Goal: Task Accomplishment & Management: Use online tool/utility

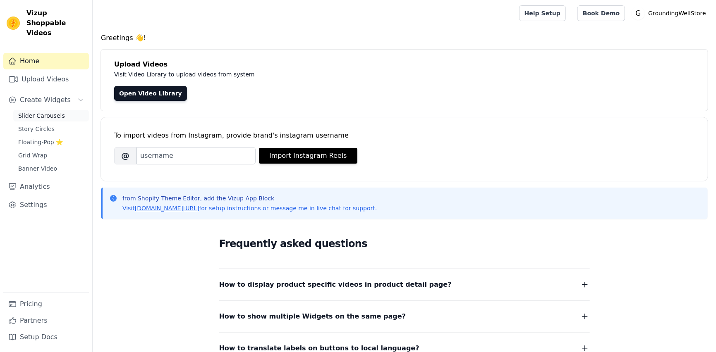
click at [42, 112] on span "Slider Carousels" at bounding box center [41, 116] width 47 height 8
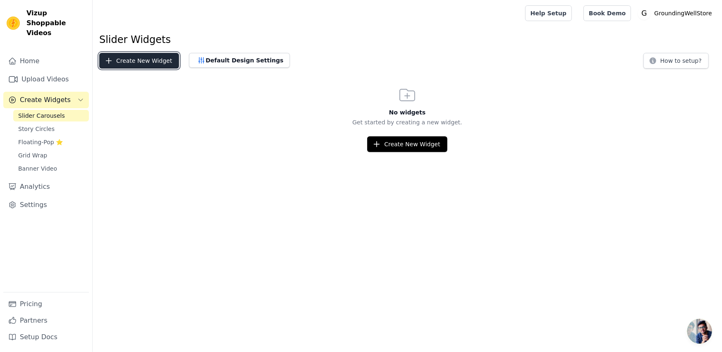
click at [143, 62] on button "Create New Widget" at bounding box center [139, 61] width 80 height 16
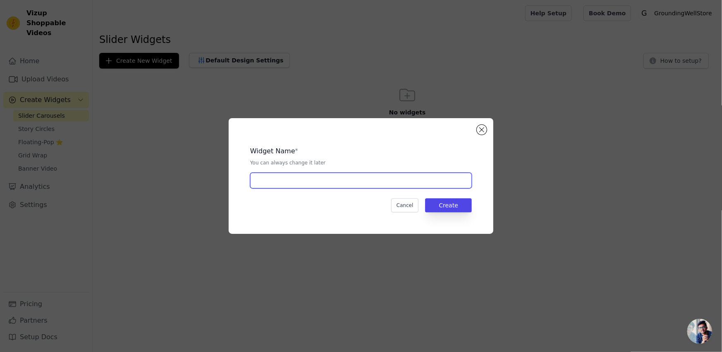
click at [293, 180] on input "text" at bounding box center [361, 181] width 222 height 16
type input "c"
type input "Customers"
click at [447, 203] on button "Create" at bounding box center [448, 206] width 47 height 14
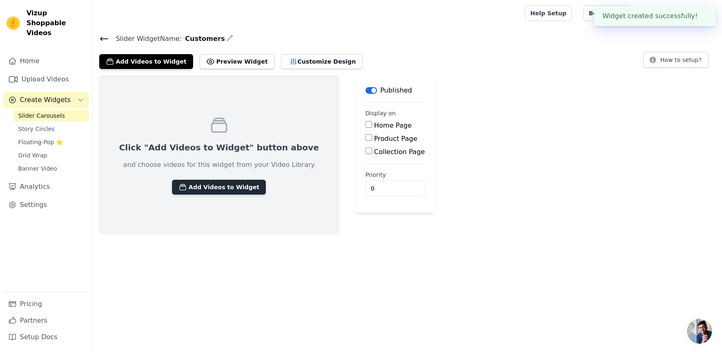
click at [210, 187] on button "Add Videos to Widget" at bounding box center [219, 187] width 94 height 15
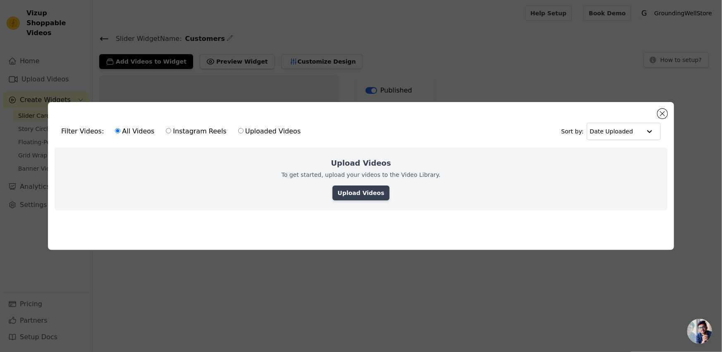
click at [373, 187] on link "Upload Videos" at bounding box center [360, 193] width 57 height 15
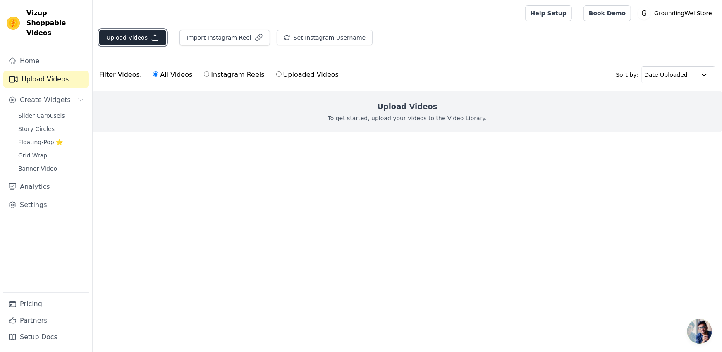
click at [156, 38] on icon "button" at bounding box center [155, 37] width 8 height 8
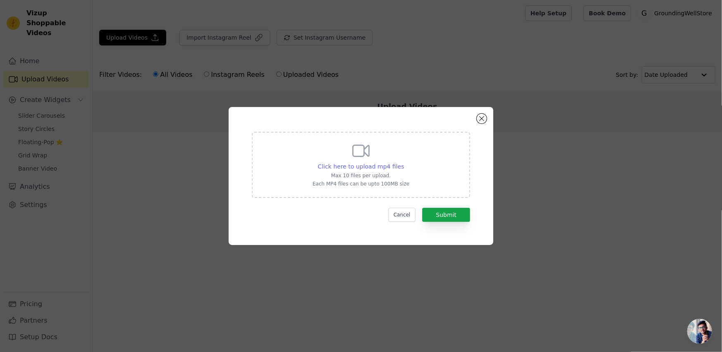
click at [371, 166] on span "Click here to upload mp4 files" at bounding box center [361, 166] width 86 height 7
click at [404, 163] on input "Click here to upload mp4 files Max 10 files per upload. Each MP4 files can be u…" at bounding box center [404, 162] width 0 height 0
type input "C:\fakepath\0322b84489314d75baa69faa28be708e.mp4"
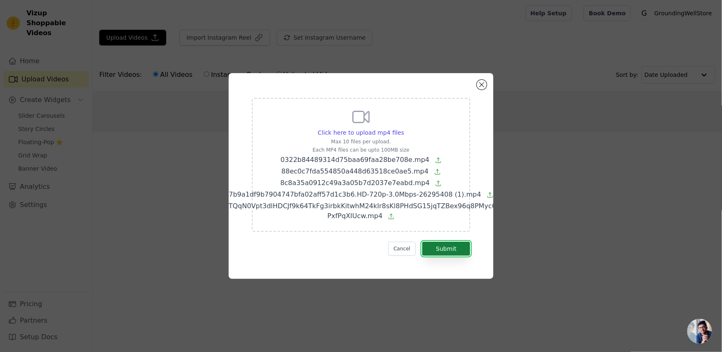
click at [451, 242] on button "Submit" at bounding box center [446, 249] width 48 height 14
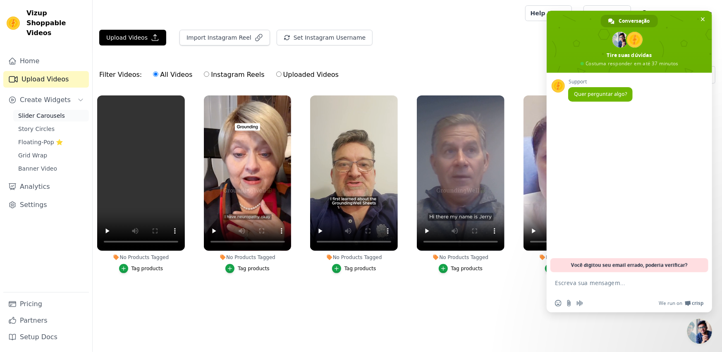
click at [38, 112] on span "Slider Carousels" at bounding box center [41, 116] width 47 height 8
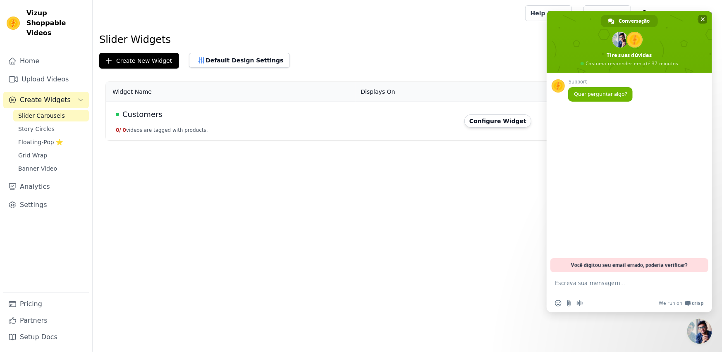
click at [702, 17] on span "Bate-papo" at bounding box center [703, 19] width 4 height 4
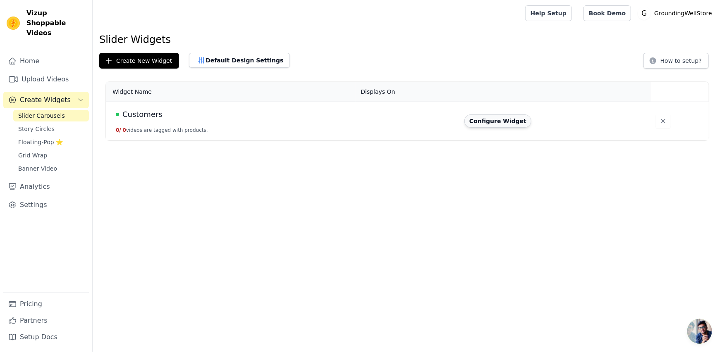
click at [516, 122] on button "Configure Widget" at bounding box center [497, 121] width 67 height 13
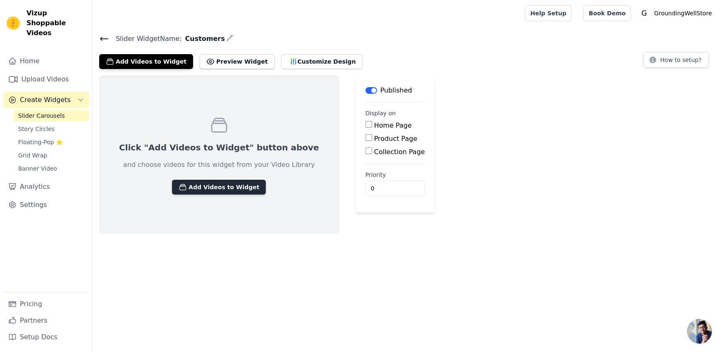
click at [205, 188] on button "Add Videos to Widget" at bounding box center [219, 187] width 94 height 15
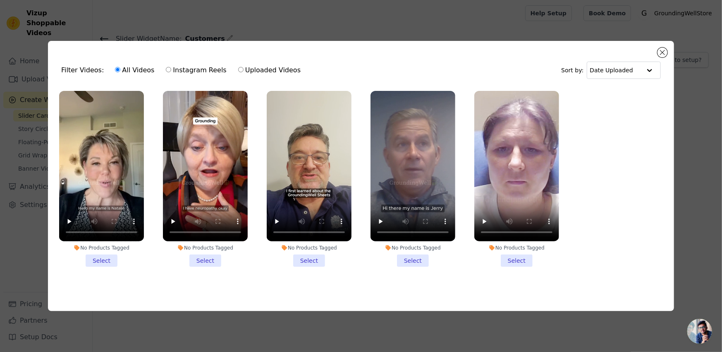
click at [410, 256] on li "No Products Tagged Select" at bounding box center [413, 179] width 85 height 176
click at [0, 0] on input "No Products Tagged Select" at bounding box center [0, 0] width 0 height 0
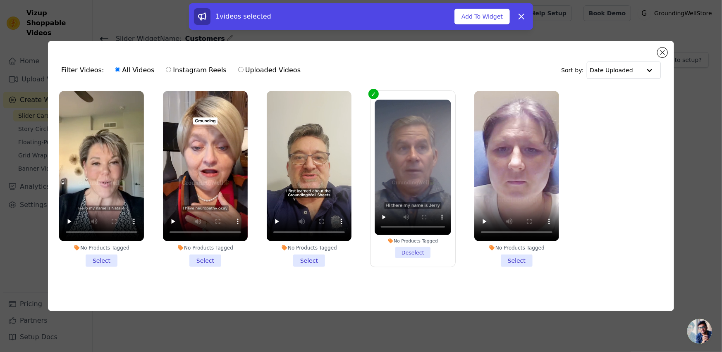
click at [207, 258] on li "No Products Tagged Select" at bounding box center [205, 179] width 85 height 176
click at [0, 0] on input "No Products Tagged Select" at bounding box center [0, 0] width 0 height 0
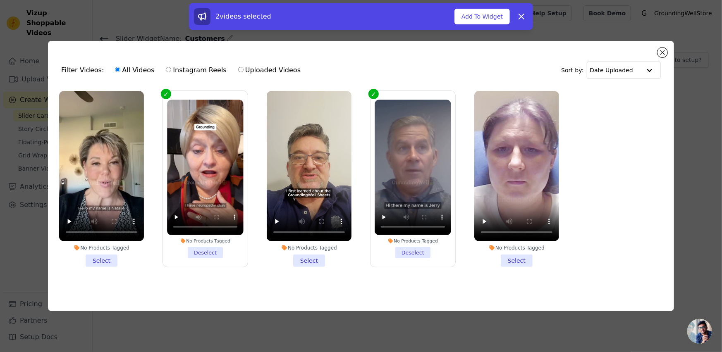
click at [108, 257] on li "No Products Tagged Select" at bounding box center [101, 179] width 85 height 176
click at [0, 0] on input "No Products Tagged Select" at bounding box center [0, 0] width 0 height 0
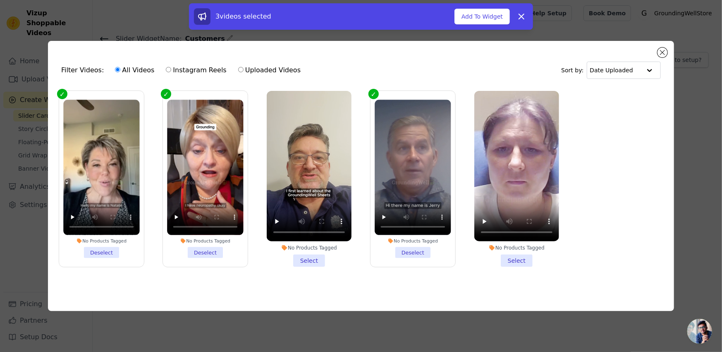
click at [518, 257] on li "No Products Tagged Select" at bounding box center [516, 179] width 85 height 176
click at [0, 0] on input "No Products Tagged Select" at bounding box center [0, 0] width 0 height 0
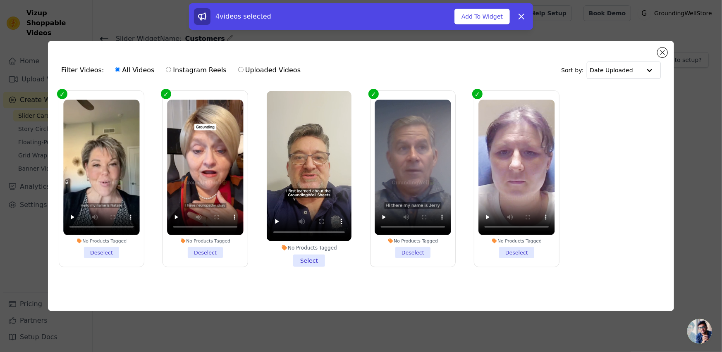
click at [309, 258] on li "No Products Tagged Select" at bounding box center [309, 179] width 85 height 176
click at [0, 0] on input "No Products Tagged Select" at bounding box center [0, 0] width 0 height 0
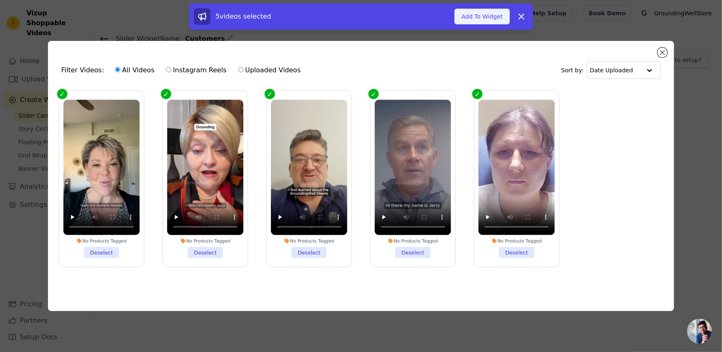
click at [484, 19] on button "Add To Widget" at bounding box center [481, 17] width 55 height 16
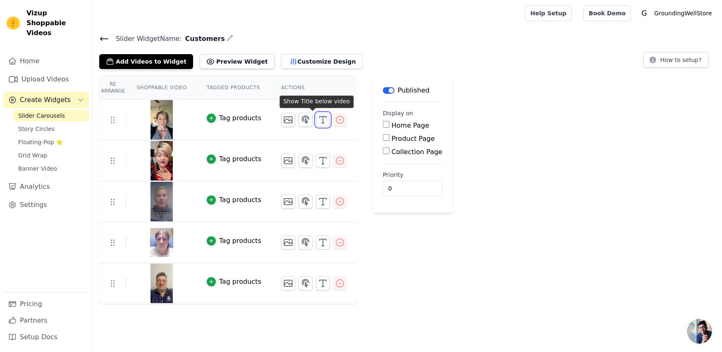
click at [318, 117] on icon "button" at bounding box center [323, 120] width 10 height 10
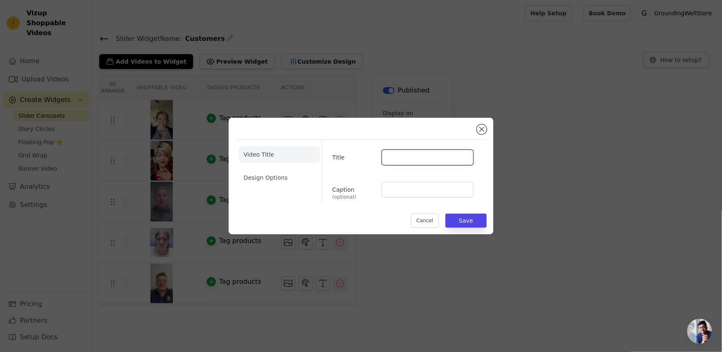
click at [413, 153] on input "Title" at bounding box center [428, 158] width 92 height 16
click at [482, 129] on button "Close modal" at bounding box center [482, 129] width 10 height 10
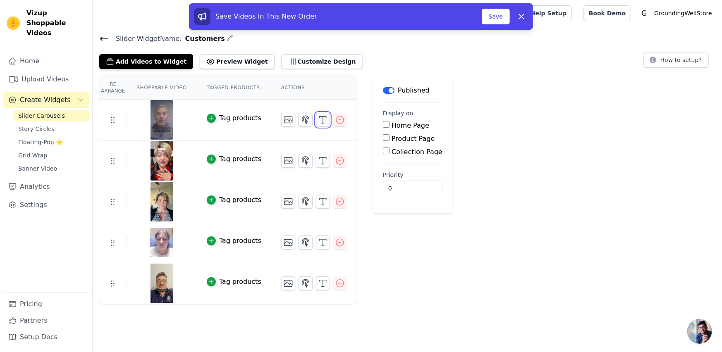
click at [318, 119] on icon "button" at bounding box center [323, 120] width 10 height 10
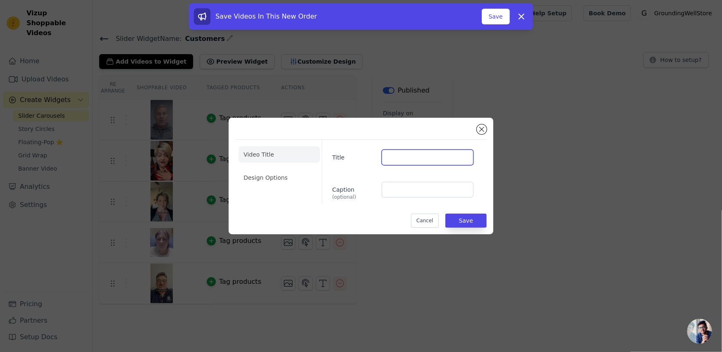
click at [427, 159] on input "Title" at bounding box center [428, 158] width 92 height 16
click at [403, 195] on input "Caption (optional)" at bounding box center [428, 190] width 92 height 16
click at [411, 155] on input "Title" at bounding box center [428, 158] width 92 height 16
paste input "<lorem> :ipsu{ --do-sitam-consect:#83329A; --el-seddo-eiusm:#TEMPOR; --in-utlab…"
type input "<lorem> :ipsu{ --do-sitam-consect:#83329A; --el-seddo-eiusm:#TEMPOR; --in-utlab…"
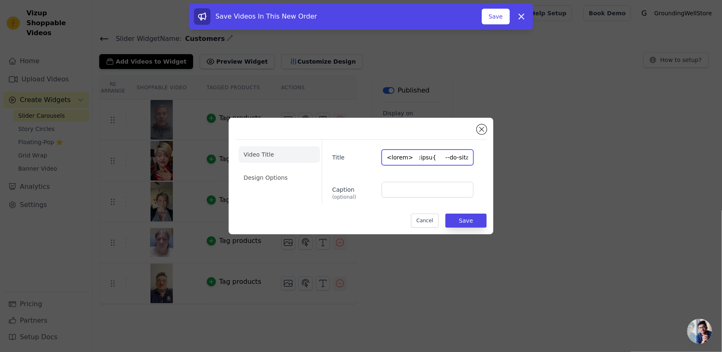
scroll to position [0, 11747]
click at [409, 155] on input "Title" at bounding box center [428, 158] width 92 height 16
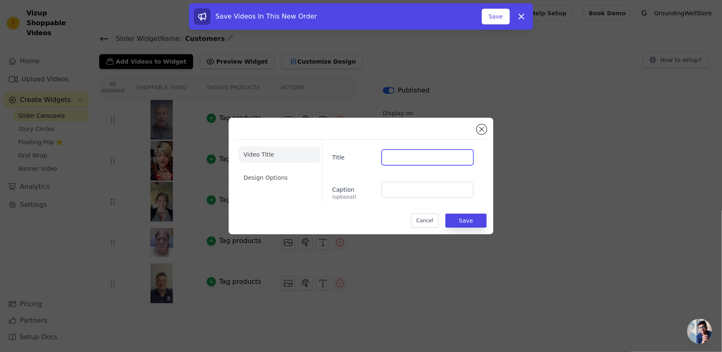
scroll to position [0, 0]
click at [462, 160] on input "[PERSON_NAME] - Best Sleep In" at bounding box center [428, 158] width 92 height 16
type input "[PERSON_NAME] - Best Sleep In Years"
click at [258, 178] on li "Design Options" at bounding box center [279, 178] width 81 height 17
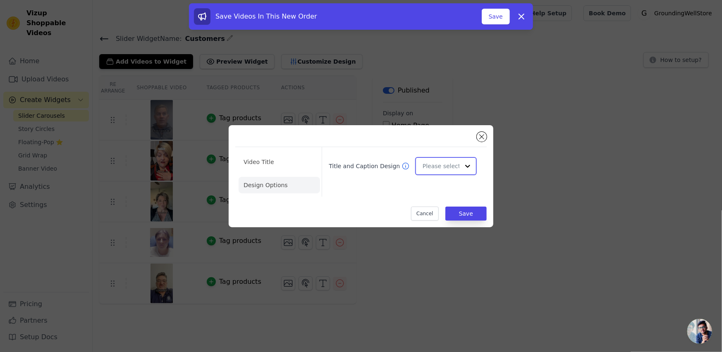
click at [454, 169] on input "Title and Caption Design" at bounding box center [441, 166] width 37 height 17
click at [443, 184] on div "Card" at bounding box center [444, 185] width 59 height 17
click at [289, 156] on li "Video Title" at bounding box center [279, 162] width 81 height 17
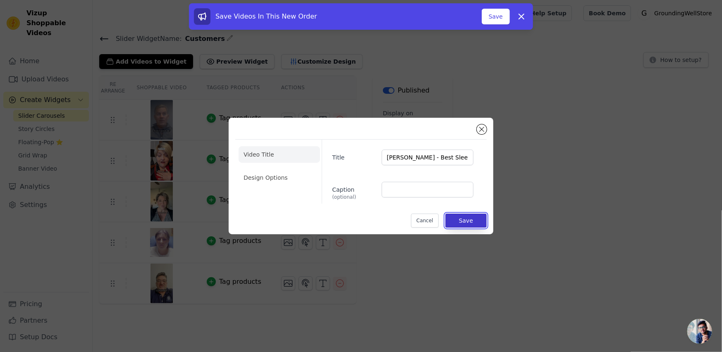
click at [477, 222] on button "Save" at bounding box center [465, 221] width 41 height 14
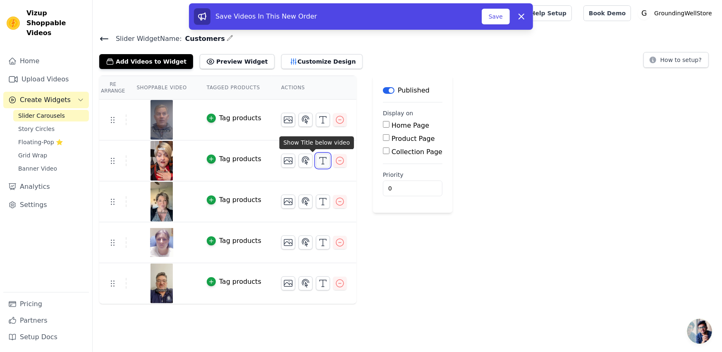
click at [318, 159] on icon "button" at bounding box center [323, 161] width 10 height 10
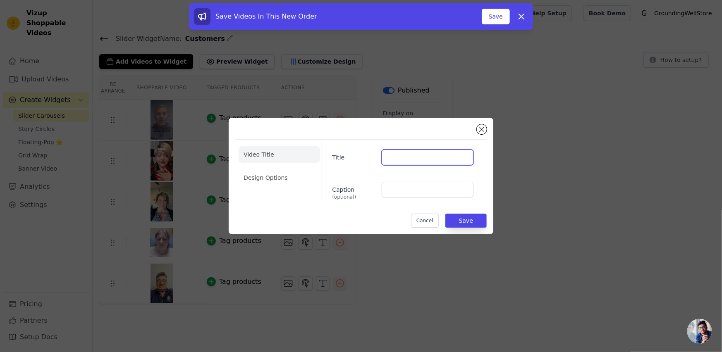
click at [418, 153] on input "Title" at bounding box center [428, 158] width 92 height 16
type input "Betty - No More Pain Medication"
click at [272, 173] on li "Design Options" at bounding box center [279, 178] width 81 height 17
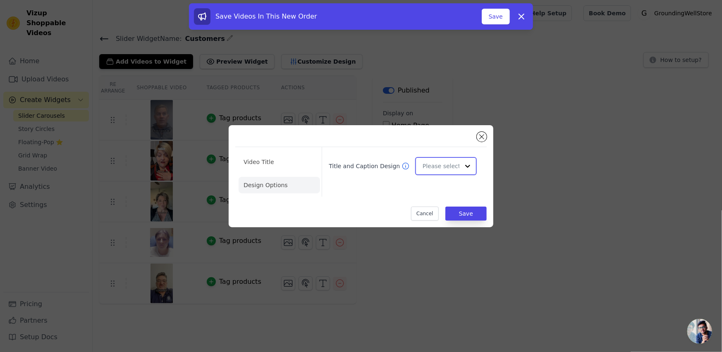
click at [442, 166] on input "Title and Caption Design" at bounding box center [441, 166] width 37 height 17
click at [437, 187] on div "Card" at bounding box center [444, 185] width 59 height 17
click at [469, 215] on button "Save" at bounding box center [465, 214] width 41 height 14
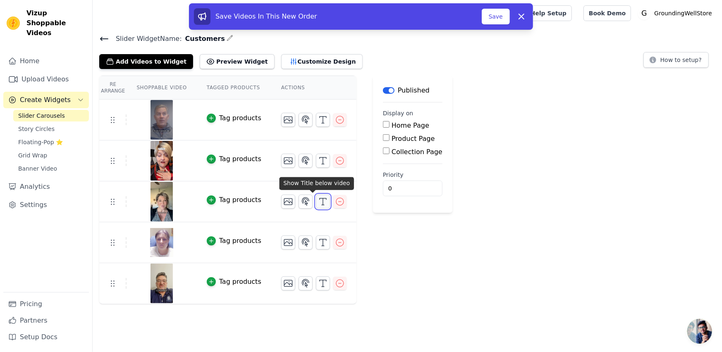
click at [318, 203] on icon "button" at bounding box center [323, 202] width 10 height 10
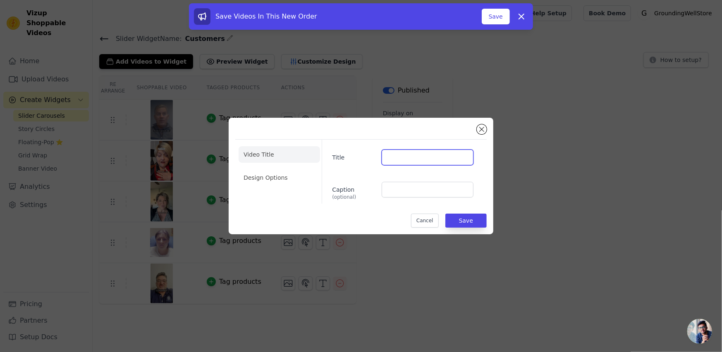
click at [409, 151] on input "Title" at bounding box center [428, 158] width 92 height 16
type input "M"
type input "Natalie - Wonderful Sleep"
click at [274, 175] on li "Design Options" at bounding box center [279, 178] width 81 height 17
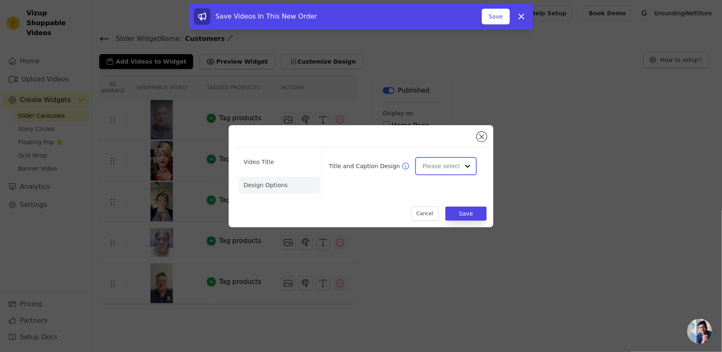
click at [433, 160] on input "Title and Caption Design" at bounding box center [441, 166] width 37 height 17
click at [432, 185] on div "Card" at bounding box center [444, 185] width 59 height 17
click at [467, 212] on button "Save" at bounding box center [465, 214] width 41 height 14
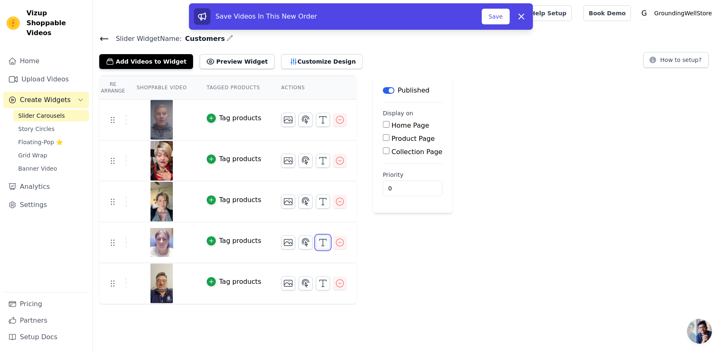
click at [318, 243] on icon "button" at bounding box center [323, 243] width 10 height 10
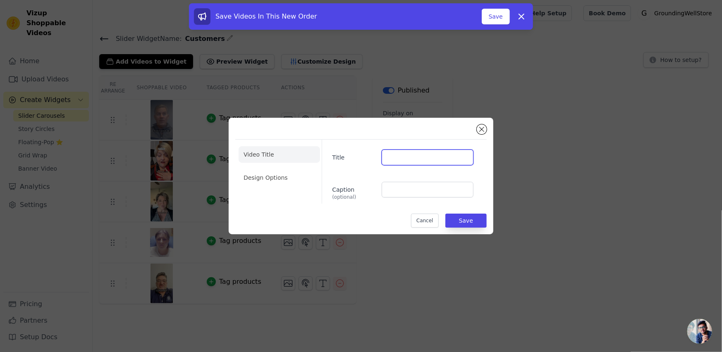
click at [426, 159] on input "Title" at bounding box center [428, 158] width 92 height 16
paste input "Continuous sleep and consistent dreams"
type input "Geraldine - Continuous sleep and consistent dreams"
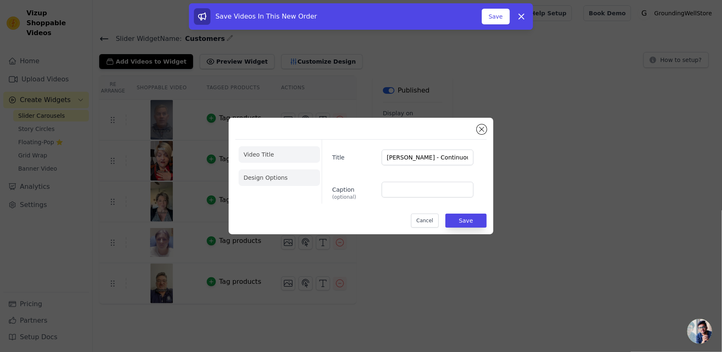
click at [255, 176] on li "Design Options" at bounding box center [279, 178] width 81 height 17
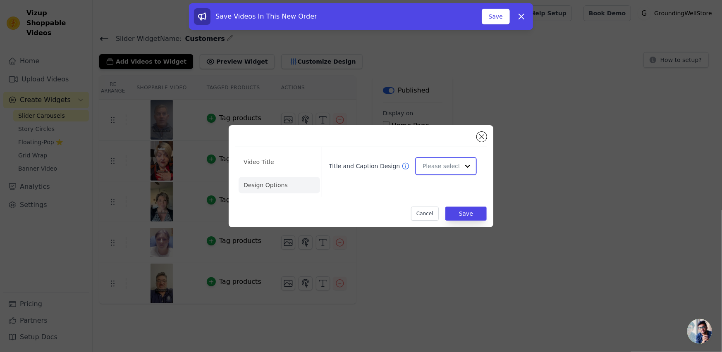
click at [453, 162] on input "Title and Caption Design" at bounding box center [441, 166] width 37 height 17
click at [434, 182] on div "Card" at bounding box center [444, 185] width 59 height 17
click at [472, 213] on button "Save" at bounding box center [465, 214] width 41 height 14
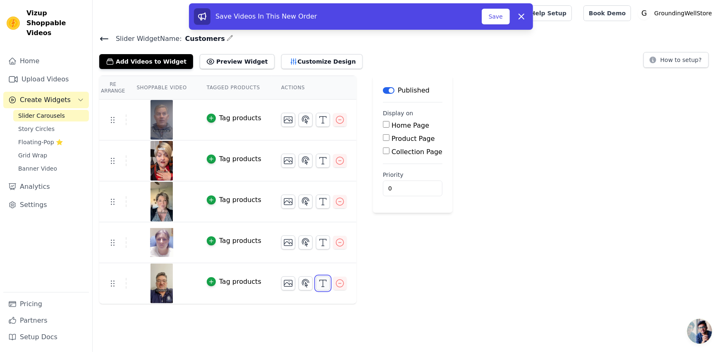
click at [323, 285] on line "button" at bounding box center [323, 283] width 0 height 7
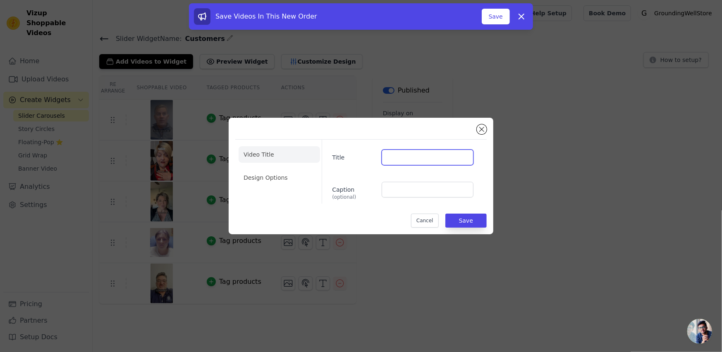
click at [404, 157] on input "Title" at bounding box center [428, 158] width 92 height 16
paste input "No more Headache and inflammation"
type input "Eric - No more Headache and inflammation"
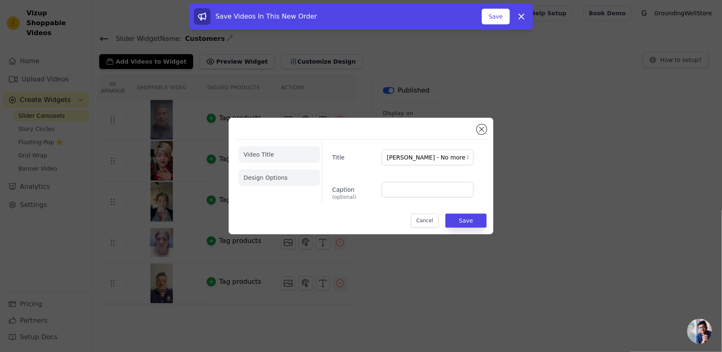
click at [275, 175] on li "Design Options" at bounding box center [279, 178] width 81 height 17
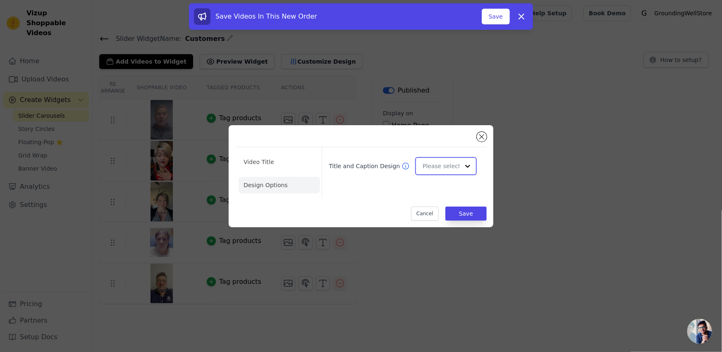
click at [457, 164] on input "Title and Caption Design" at bounding box center [441, 166] width 37 height 17
click at [439, 181] on div "Card" at bounding box center [444, 185] width 59 height 17
click at [471, 218] on button "Save" at bounding box center [465, 214] width 41 height 14
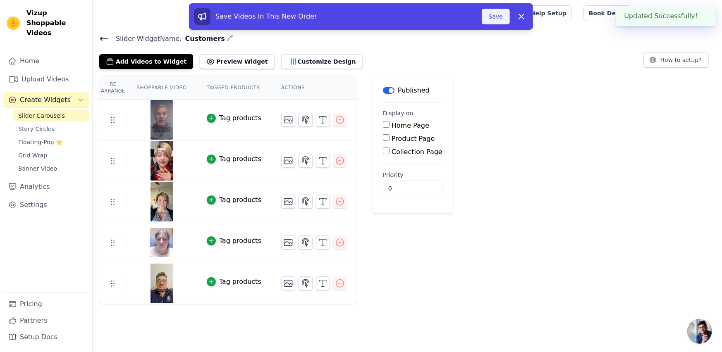
click at [502, 14] on button "Save" at bounding box center [496, 17] width 28 height 16
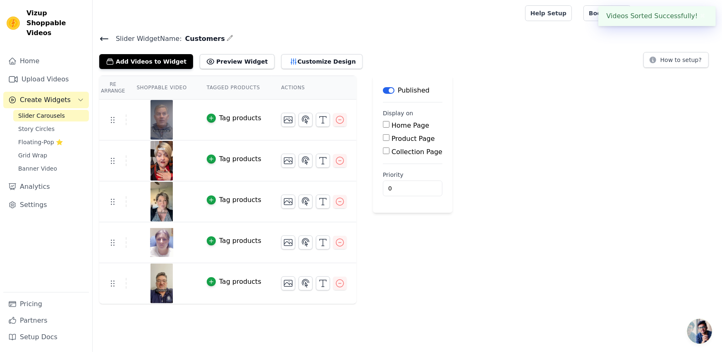
click at [383, 150] on input "Collection Page" at bounding box center [386, 151] width 7 height 7
checkbox input "true"
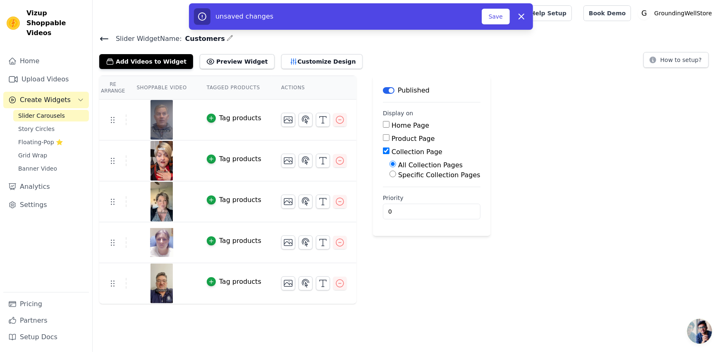
click at [390, 174] on input "Specific Collection Pages" at bounding box center [393, 174] width 7 height 7
radio input "true"
click at [404, 195] on button "Select Collection Pages" at bounding box center [429, 194] width 78 height 14
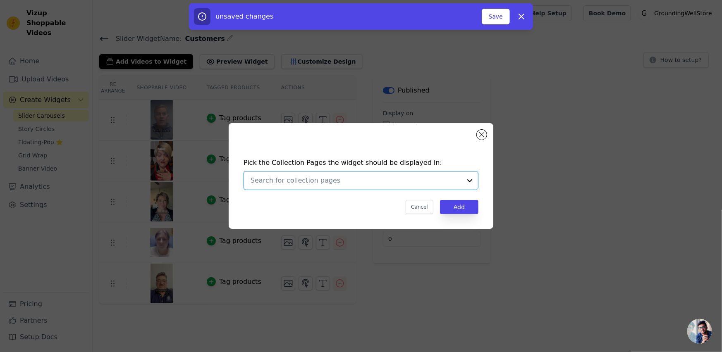
click at [359, 180] on input "text" at bounding box center [356, 181] width 211 height 10
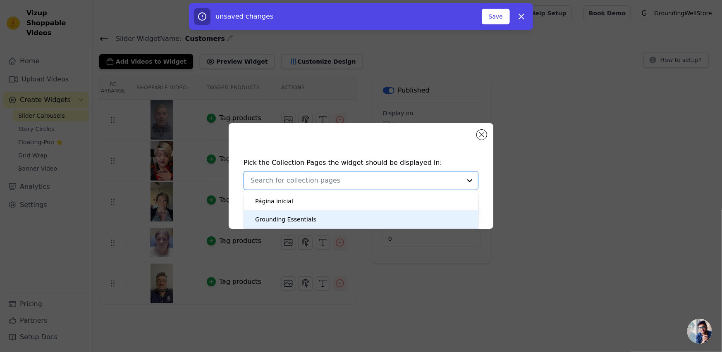
click at [316, 218] on div "Grounding Essentials" at bounding box center [361, 219] width 218 height 18
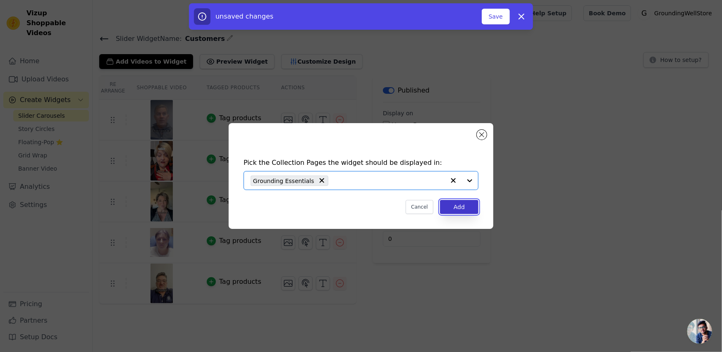
click at [449, 209] on button "Add" at bounding box center [459, 207] width 38 height 14
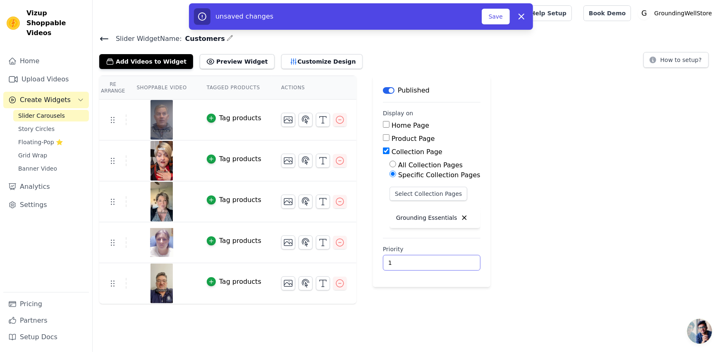
click at [439, 260] on input "1" at bounding box center [432, 263] width 98 height 16
type input "0"
click at [440, 263] on input "0" at bounding box center [432, 263] width 98 height 16
click at [498, 14] on button "Save" at bounding box center [496, 17] width 28 height 16
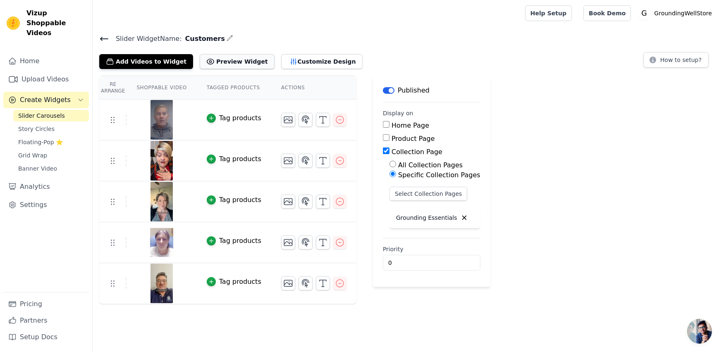
click at [232, 61] on button "Preview Widget" at bounding box center [237, 61] width 74 height 15
click at [281, 61] on button "Customize Design" at bounding box center [321, 61] width 81 height 15
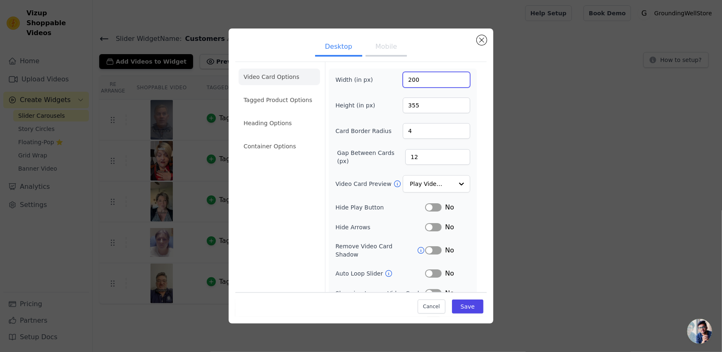
click at [440, 79] on input "200" at bounding box center [436, 80] width 67 height 16
click at [457, 78] on input "201" at bounding box center [436, 80] width 67 height 16
click at [457, 78] on input "202" at bounding box center [436, 80] width 67 height 16
click at [457, 78] on input "203" at bounding box center [436, 80] width 67 height 16
click at [457, 78] on input "204" at bounding box center [436, 80] width 67 height 16
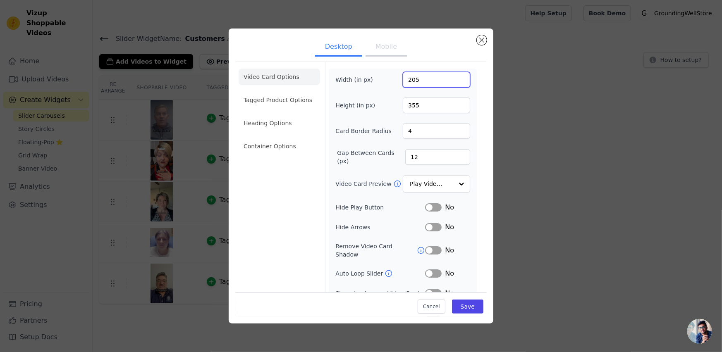
click at [457, 78] on input "205" at bounding box center [436, 80] width 67 height 16
click at [457, 78] on input "206" at bounding box center [436, 80] width 67 height 16
click at [457, 78] on input "207" at bounding box center [436, 80] width 67 height 16
click at [457, 78] on input "208" at bounding box center [436, 80] width 67 height 16
click at [457, 78] on input "209" at bounding box center [436, 80] width 67 height 16
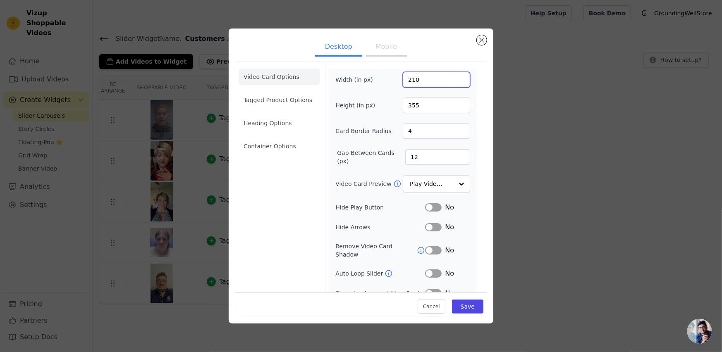
click at [457, 78] on input "210" at bounding box center [436, 80] width 67 height 16
click at [457, 78] on input "211" at bounding box center [436, 80] width 67 height 16
click at [457, 78] on input "212" at bounding box center [436, 80] width 67 height 16
click at [457, 78] on input "213" at bounding box center [436, 80] width 67 height 16
click at [457, 78] on input "214" at bounding box center [436, 80] width 67 height 16
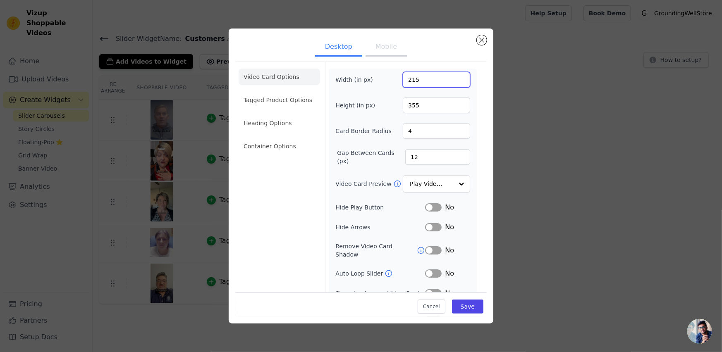
click at [457, 78] on input "215" at bounding box center [436, 80] width 67 height 16
click at [457, 78] on input "216" at bounding box center [436, 80] width 67 height 16
click at [457, 78] on input "217" at bounding box center [436, 80] width 67 height 16
click at [457, 78] on input "218" at bounding box center [436, 80] width 67 height 16
click at [457, 78] on input "219" at bounding box center [436, 80] width 67 height 16
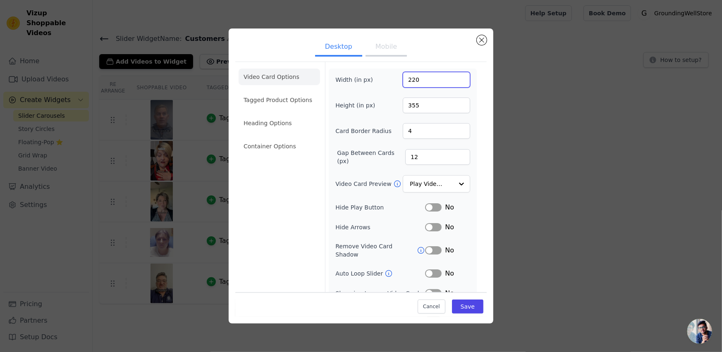
click at [457, 78] on input "220" at bounding box center [436, 80] width 67 height 16
click at [457, 78] on input "221" at bounding box center [436, 80] width 67 height 16
click at [457, 78] on input "222" at bounding box center [436, 80] width 67 height 16
click at [457, 78] on input "223" at bounding box center [436, 80] width 67 height 16
click at [457, 78] on input "224" at bounding box center [436, 80] width 67 height 16
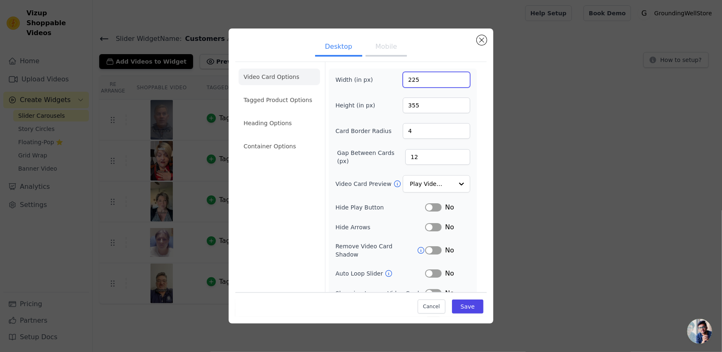
click at [457, 78] on input "225" at bounding box center [436, 80] width 67 height 16
click at [457, 78] on input "226" at bounding box center [436, 80] width 67 height 16
click at [457, 78] on input "227" at bounding box center [436, 80] width 67 height 16
click at [457, 78] on input "228" at bounding box center [436, 80] width 67 height 16
click at [457, 78] on input "229" at bounding box center [436, 80] width 67 height 16
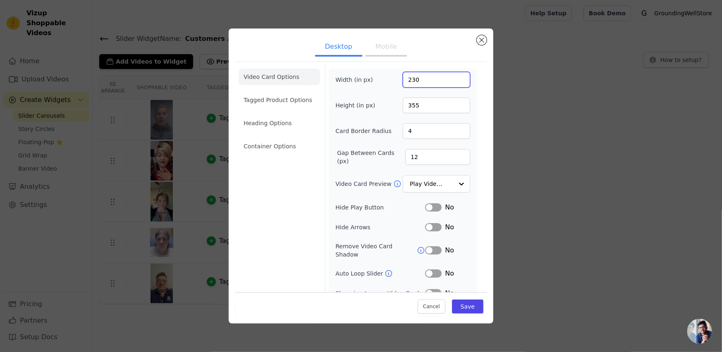
click at [457, 78] on input "230" at bounding box center [436, 80] width 67 height 16
click at [457, 78] on input "231" at bounding box center [436, 80] width 67 height 16
click at [455, 76] on input "232" at bounding box center [436, 80] width 67 height 16
click at [455, 76] on input "233" at bounding box center [436, 80] width 67 height 16
click at [455, 76] on input "234" at bounding box center [436, 80] width 67 height 16
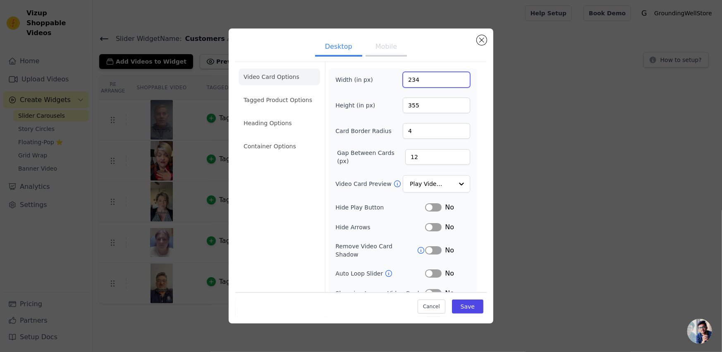
click at [428, 77] on input "234" at bounding box center [436, 80] width 67 height 16
click at [427, 78] on input "234" at bounding box center [436, 80] width 67 height 16
click at [427, 77] on input "234" at bounding box center [436, 80] width 67 height 16
drag, startPoint x: 427, startPoint y: 77, endPoint x: 385, endPoint y: 77, distance: 42.2
click at [385, 77] on div "Width (in px) 234" at bounding box center [402, 80] width 135 height 16
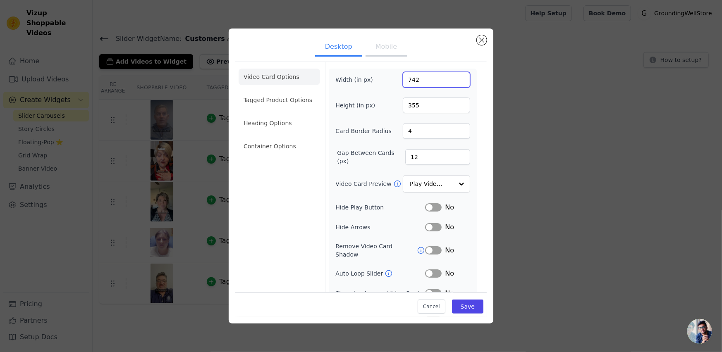
drag, startPoint x: 432, startPoint y: 82, endPoint x: 388, endPoint y: 78, distance: 43.7
click at [388, 78] on div "Width (in px) 742" at bounding box center [402, 80] width 135 height 16
type input "131"
drag, startPoint x: 417, startPoint y: 106, endPoint x: 396, endPoint y: 103, distance: 21.2
click at [396, 103] on div "Height (in px) 355" at bounding box center [402, 106] width 135 height 16
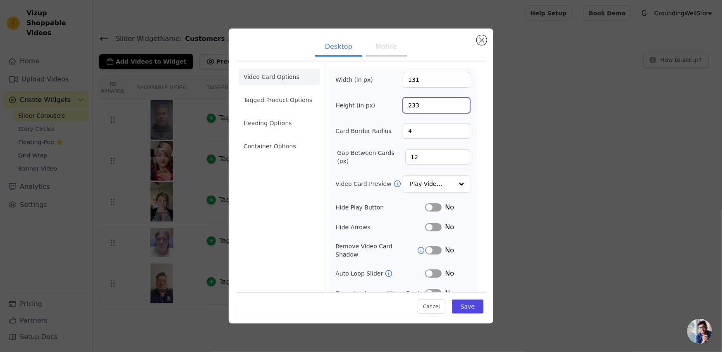
type input "233"
drag, startPoint x: 425, startPoint y: 130, endPoint x: 386, endPoint y: 129, distance: 38.5
click at [386, 129] on div "Card Border Radius 4" at bounding box center [402, 131] width 135 height 16
type input "6"
drag, startPoint x: 424, startPoint y: 156, endPoint x: 392, endPoint y: 155, distance: 31.4
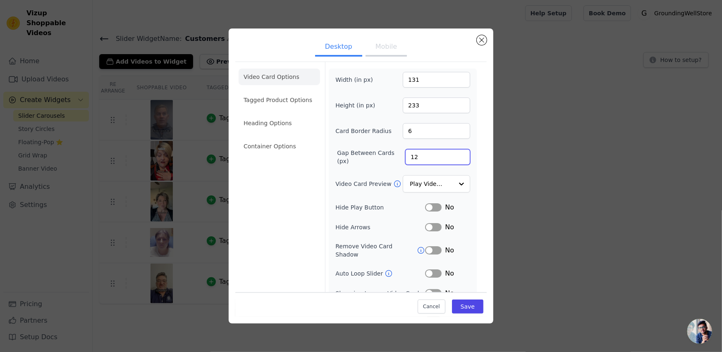
click at [392, 155] on div "Gap Between Cards (px) 12" at bounding box center [402, 157] width 135 height 17
type input "6"
click at [431, 184] on input "Video Card Preview" at bounding box center [431, 184] width 43 height 17
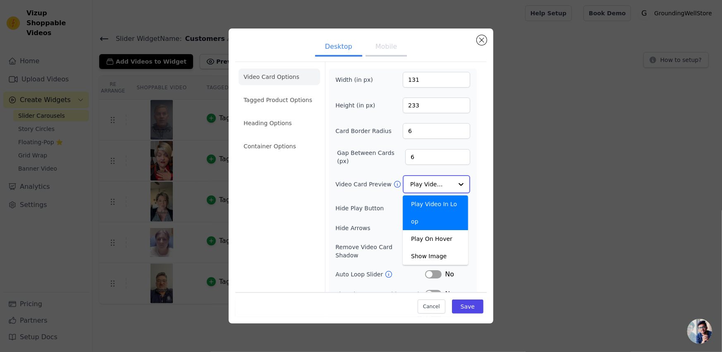
click at [441, 183] on input "Video Card Preview" at bounding box center [431, 184] width 43 height 17
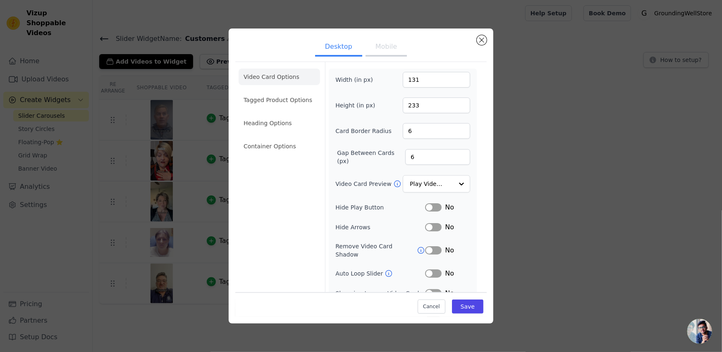
click at [430, 246] on button "Label" at bounding box center [433, 250] width 17 height 8
click at [428, 270] on button "Label" at bounding box center [433, 274] width 17 height 8
click at [432, 289] on button "Label" at bounding box center [433, 293] width 17 height 8
click at [282, 126] on li "Heading Options" at bounding box center [279, 123] width 81 height 17
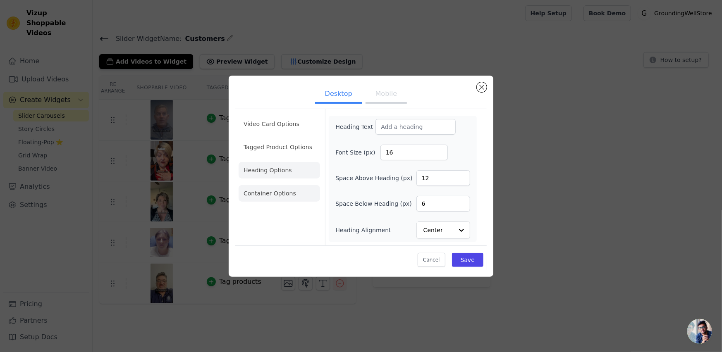
click at [280, 194] on li "Container Options" at bounding box center [279, 193] width 81 height 17
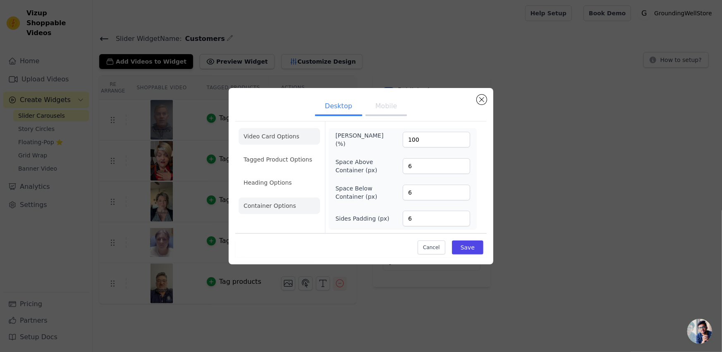
click at [284, 130] on li "Video Card Options" at bounding box center [279, 136] width 81 height 17
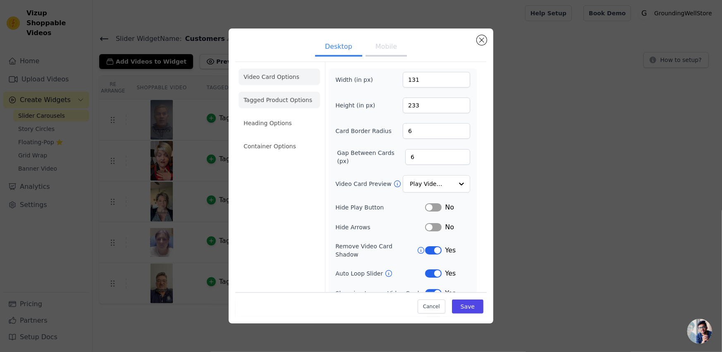
click at [275, 100] on li "Tagged Product Options" at bounding box center [279, 100] width 81 height 17
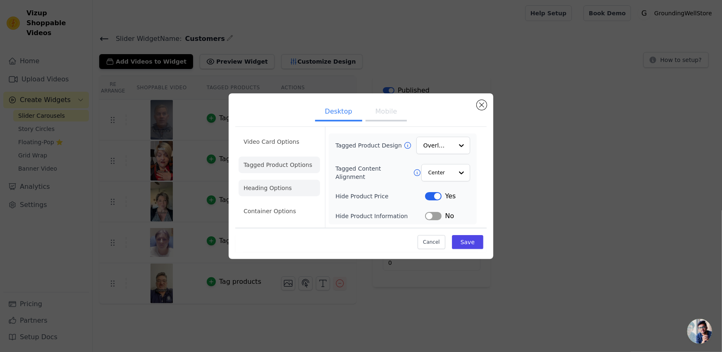
click at [280, 185] on li "Heading Options" at bounding box center [279, 188] width 81 height 17
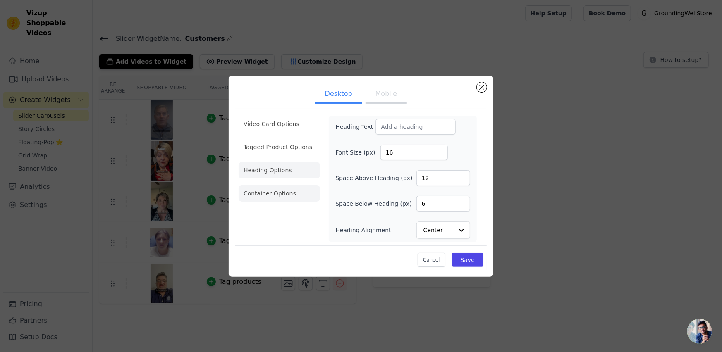
click at [279, 194] on li "Container Options" at bounding box center [279, 193] width 81 height 17
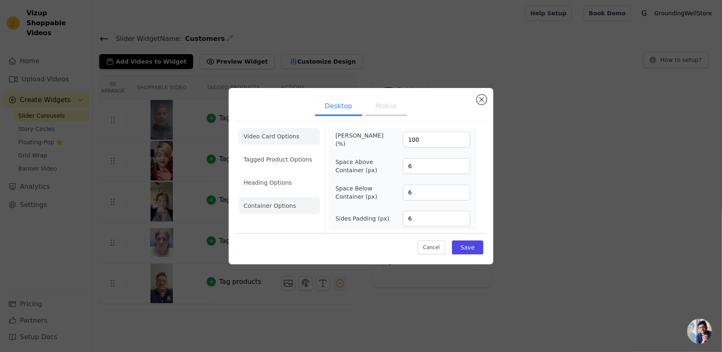
click at [279, 134] on li "Video Card Options" at bounding box center [279, 136] width 81 height 17
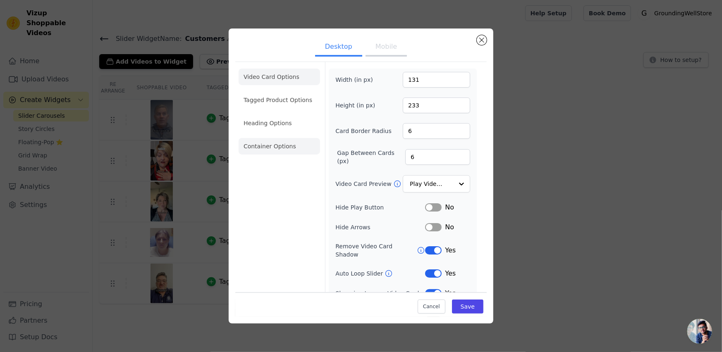
click at [285, 142] on li "Container Options" at bounding box center [279, 146] width 81 height 17
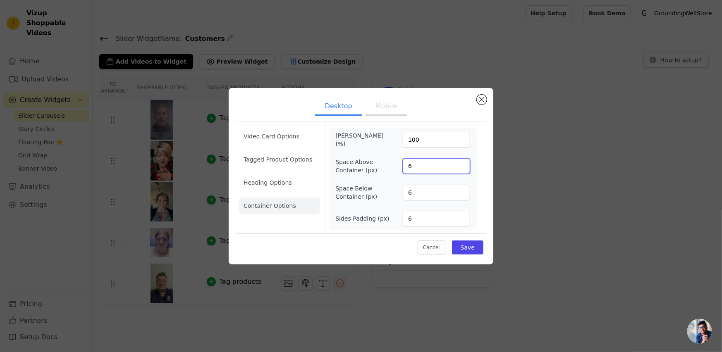
drag, startPoint x: 425, startPoint y: 166, endPoint x: 390, endPoint y: 158, distance: 36.0
click at [390, 160] on div "Space Above Container (px) 6" at bounding box center [402, 166] width 135 height 17
type input "0"
drag, startPoint x: 427, startPoint y: 194, endPoint x: 393, endPoint y: 194, distance: 34.3
click at [393, 194] on div "Space Below Container (px) 6" at bounding box center [402, 192] width 135 height 17
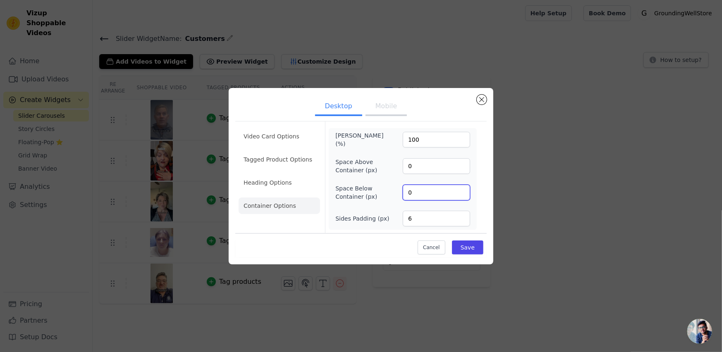
type input "0"
drag, startPoint x: 427, startPoint y: 218, endPoint x: 385, endPoint y: 210, distance: 42.5
click at [387, 212] on div "Sides Padding (px) 6" at bounding box center [402, 219] width 135 height 16
type input "0"
click at [383, 111] on button "Mobile" at bounding box center [386, 107] width 41 height 18
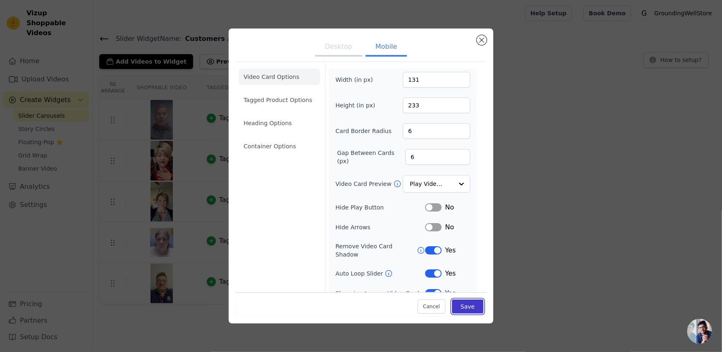
click at [462, 306] on button "Save" at bounding box center [467, 307] width 31 height 14
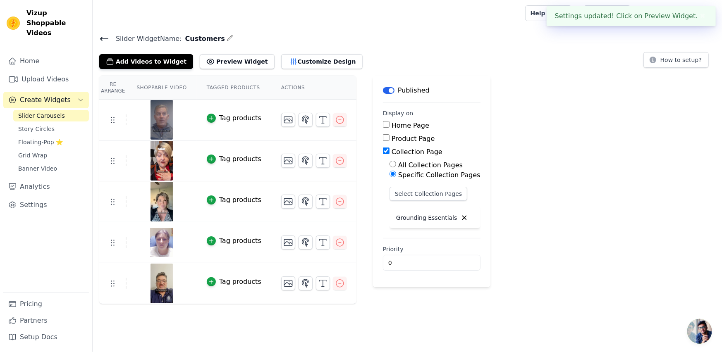
click at [335, 46] on div "Slider Widget Name: Customers Add Videos to Widget Preview Widget Customize Des…" at bounding box center [407, 51] width 629 height 36
click at [231, 61] on button "Preview Widget" at bounding box center [237, 61] width 74 height 15
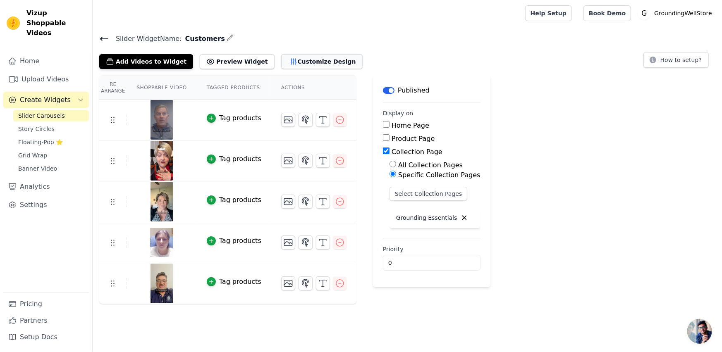
click at [284, 62] on button "Customize Design" at bounding box center [321, 61] width 81 height 15
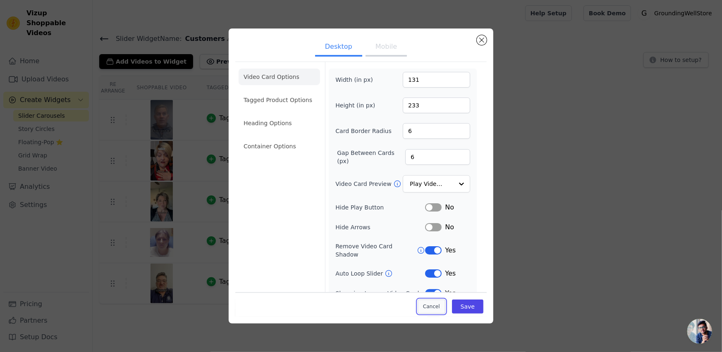
click at [428, 307] on button "Cancel" at bounding box center [432, 307] width 28 height 14
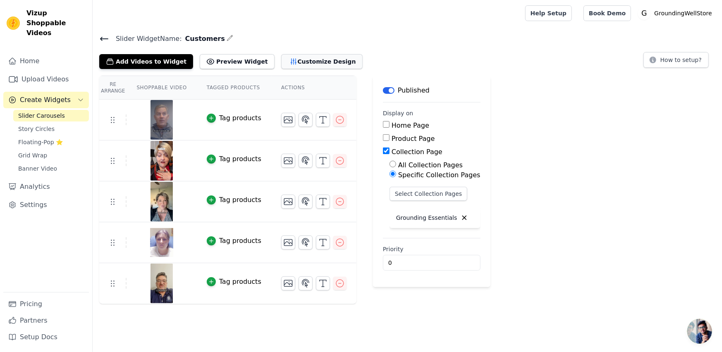
click at [304, 59] on button "Customize Design" at bounding box center [321, 61] width 81 height 15
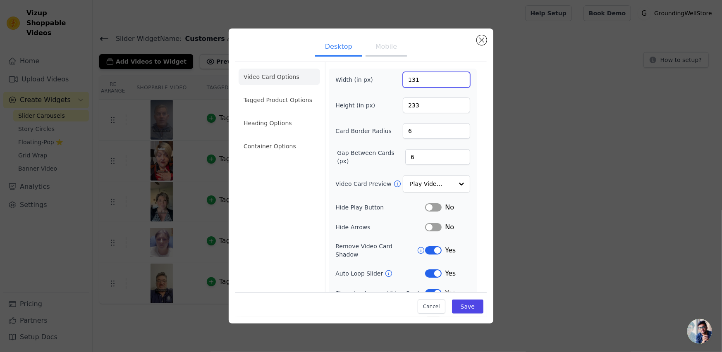
click at [433, 78] on input "131" at bounding box center [436, 80] width 67 height 16
drag, startPoint x: 421, startPoint y: 81, endPoint x: 377, endPoint y: 77, distance: 43.6
click at [378, 79] on div "Width (in px) 131" at bounding box center [402, 80] width 135 height 16
drag, startPoint x: 419, startPoint y: 83, endPoint x: 371, endPoint y: 75, distance: 49.0
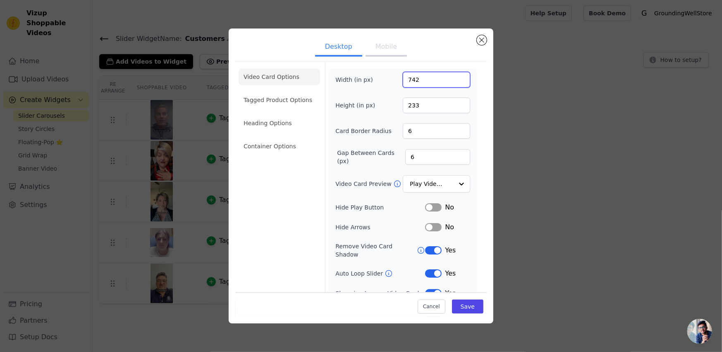
click at [370, 75] on div "Width (in px) 742" at bounding box center [402, 80] width 135 height 16
type input "131"
click at [424, 132] on input "6" at bounding box center [436, 131] width 67 height 16
click at [282, 140] on li "Container Options" at bounding box center [279, 146] width 81 height 17
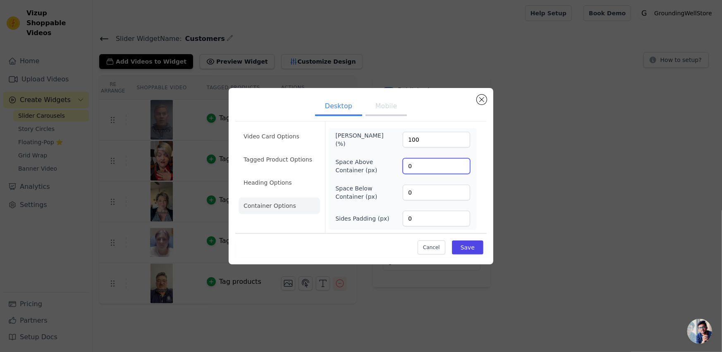
click at [426, 169] on input "0" at bounding box center [436, 166] width 67 height 16
drag, startPoint x: 426, startPoint y: 166, endPoint x: 392, endPoint y: 163, distance: 33.6
click at [392, 163] on div "Space Above Container (px) 0" at bounding box center [402, 166] width 135 height 17
type input "6"
drag, startPoint x: 435, startPoint y: 192, endPoint x: 389, endPoint y: 192, distance: 45.9
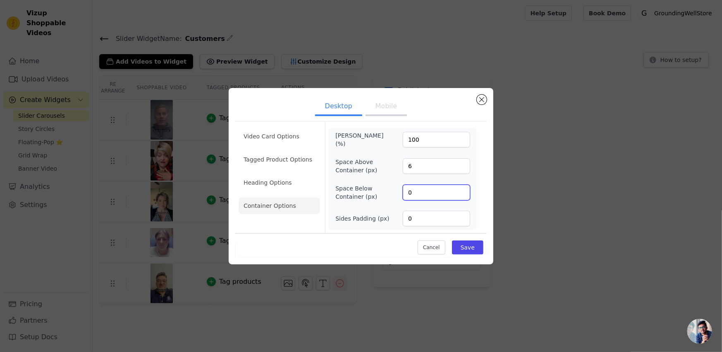
click at [383, 191] on div "Space Below Container (px) 0" at bounding box center [402, 192] width 135 height 17
type input "6"
drag, startPoint x: 424, startPoint y: 219, endPoint x: 373, endPoint y: 217, distance: 51.3
click at [380, 214] on div "Sides Padding (px) 0" at bounding box center [402, 219] width 135 height 16
type input "6"
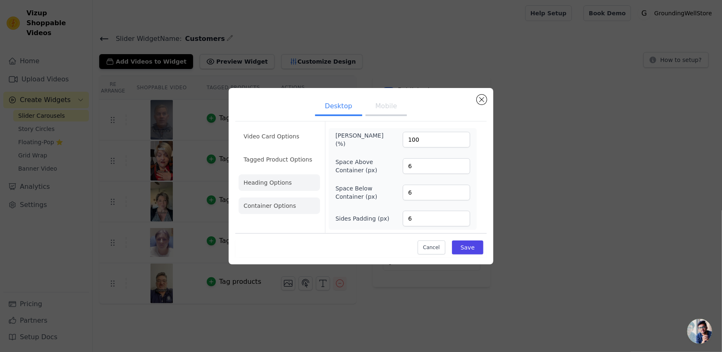
click at [264, 178] on li "Heading Options" at bounding box center [279, 183] width 81 height 17
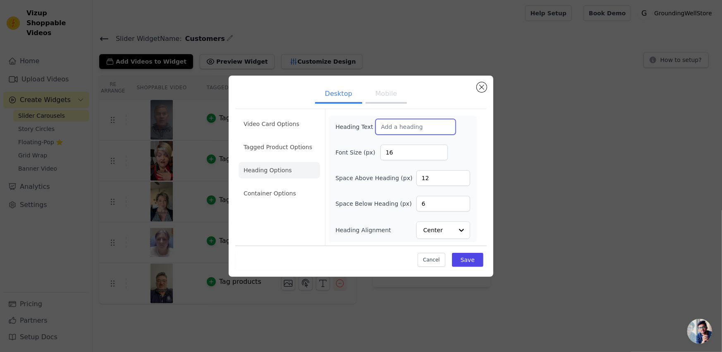
click at [418, 127] on input "Heading Text" at bounding box center [416, 127] width 80 height 16
click at [404, 154] on input "16" at bounding box center [413, 153] width 67 height 16
click at [390, 127] on input "Heading Text" at bounding box center [416, 127] width 80 height 16
type input "H"
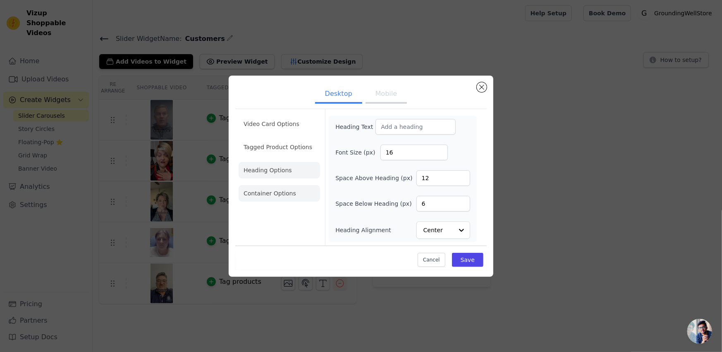
click at [258, 195] on li "Container Options" at bounding box center [279, 193] width 81 height 17
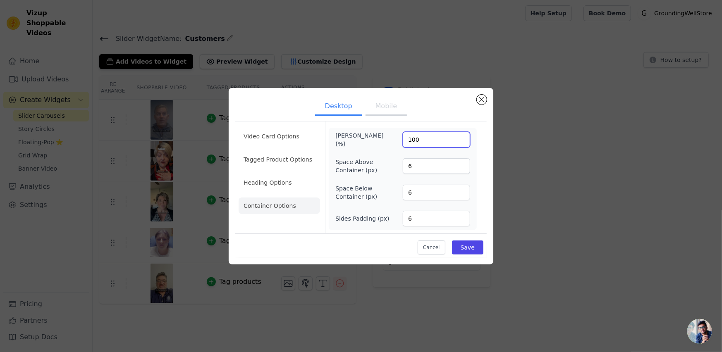
drag, startPoint x: 446, startPoint y: 141, endPoint x: 409, endPoint y: 140, distance: 36.4
click at [409, 140] on input "100" at bounding box center [436, 140] width 67 height 16
click at [273, 139] on li "Video Card Options" at bounding box center [279, 136] width 81 height 17
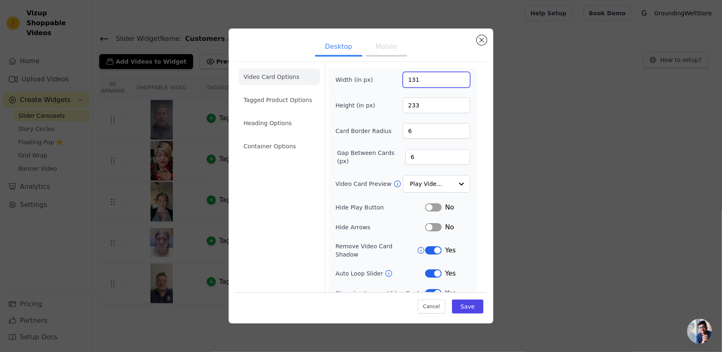
drag, startPoint x: 427, startPoint y: 78, endPoint x: 401, endPoint y: 77, distance: 25.7
click at [403, 77] on input "131" at bounding box center [436, 80] width 67 height 16
paste input "393"
type input "393"
drag, startPoint x: 419, startPoint y: 105, endPoint x: 403, endPoint y: 104, distance: 16.2
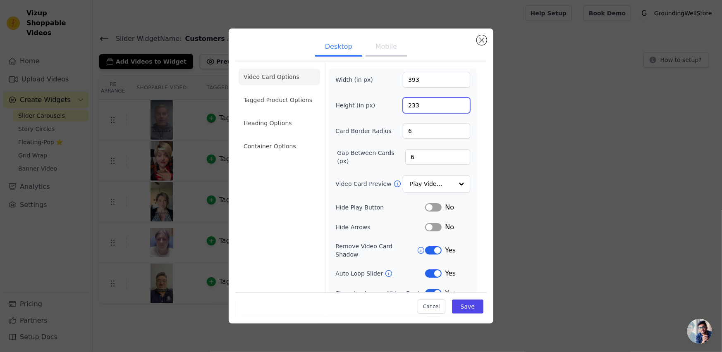
click at [403, 104] on input "233" at bounding box center [436, 106] width 67 height 16
click at [411, 104] on input "233" at bounding box center [436, 106] width 67 height 16
type input "699"
click at [458, 309] on button "Save" at bounding box center [467, 307] width 31 height 14
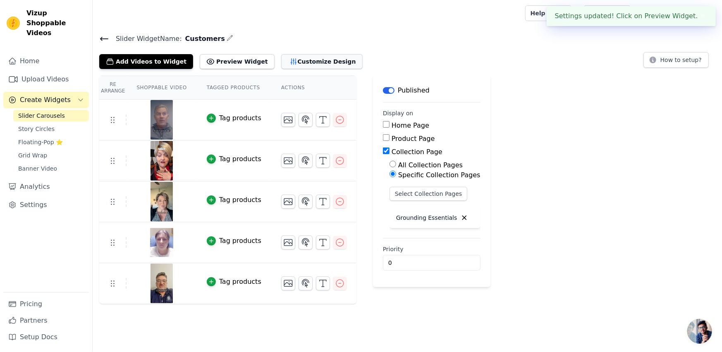
click at [283, 63] on button "Customize Design" at bounding box center [321, 61] width 81 height 15
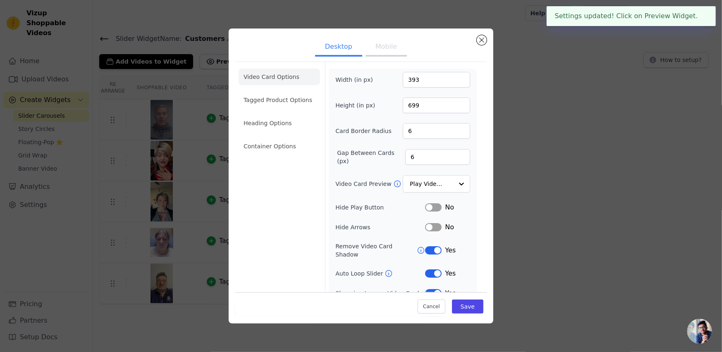
click at [382, 44] on button "Mobile" at bounding box center [386, 47] width 41 height 18
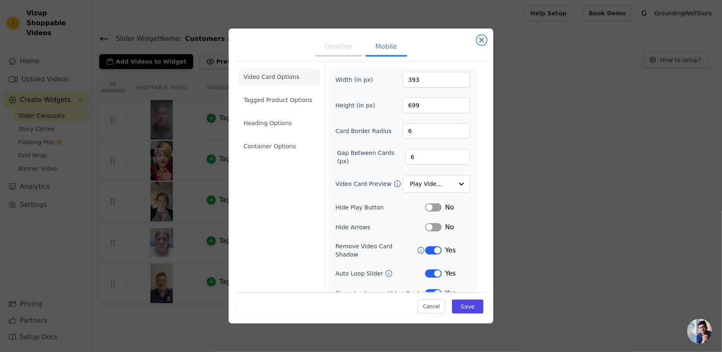
click at [483, 37] on button "Close modal" at bounding box center [482, 40] width 10 height 10
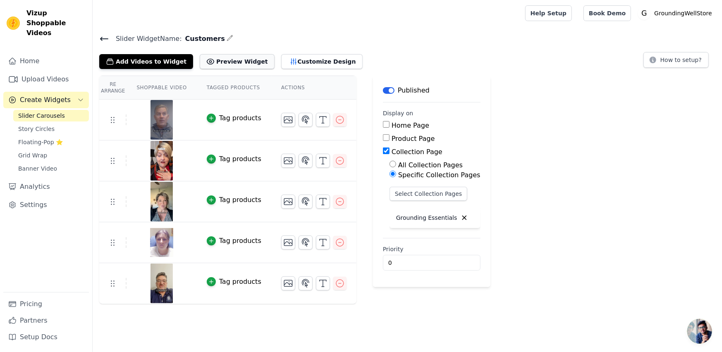
click at [227, 59] on button "Preview Widget" at bounding box center [237, 61] width 74 height 15
click at [281, 64] on button "Customize Design" at bounding box center [321, 61] width 81 height 15
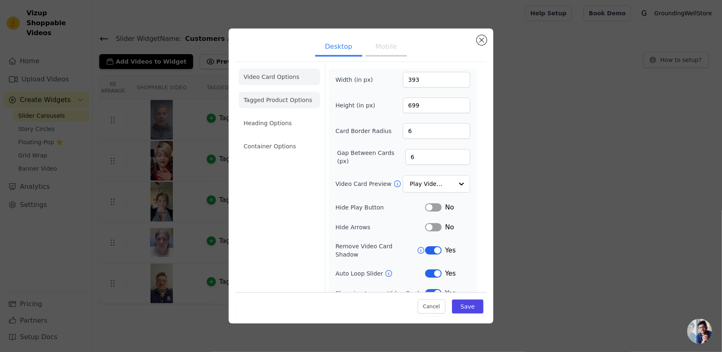
click at [255, 100] on li "Tagged Product Options" at bounding box center [279, 100] width 81 height 17
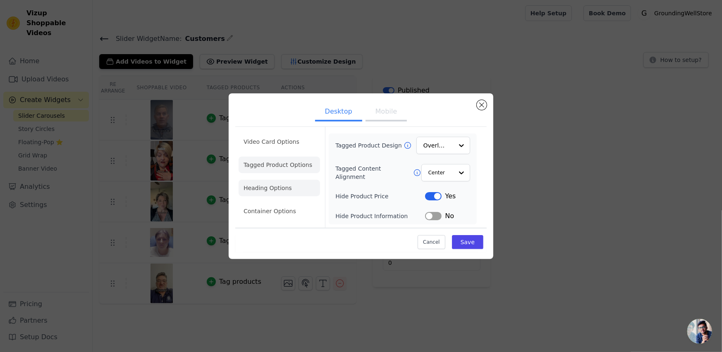
click at [271, 187] on li "Heading Options" at bounding box center [279, 188] width 81 height 17
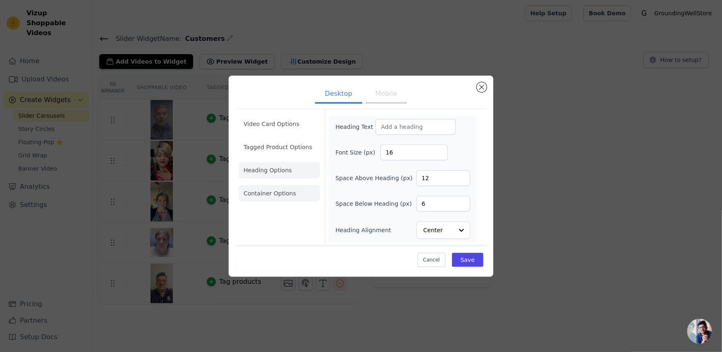
click at [287, 196] on li "Container Options" at bounding box center [279, 193] width 81 height 17
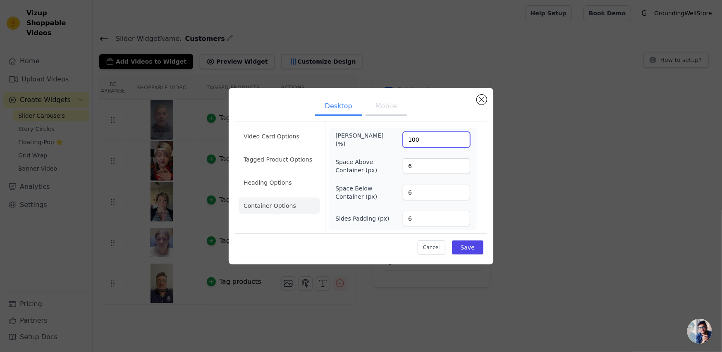
click at [435, 137] on input "100" at bounding box center [436, 140] width 67 height 16
drag, startPoint x: 435, startPoint y: 137, endPoint x: 401, endPoint y: 138, distance: 34.7
click at [401, 138] on div "Max Width (%) 100" at bounding box center [402, 140] width 135 height 17
type input "200"
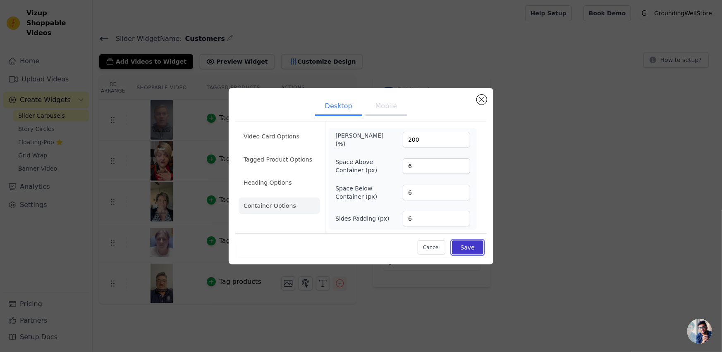
click at [466, 249] on button "Save" at bounding box center [467, 248] width 31 height 14
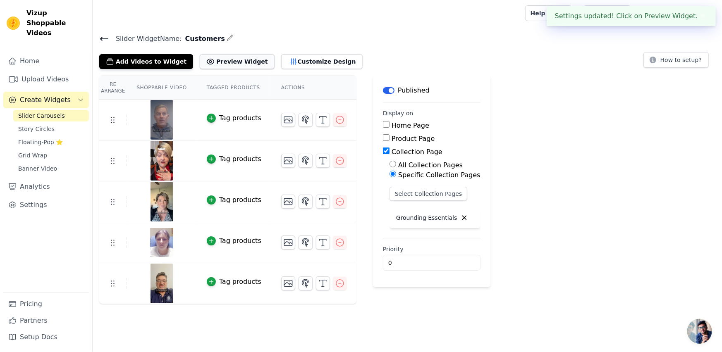
click at [212, 63] on button "Preview Widget" at bounding box center [237, 61] width 74 height 15
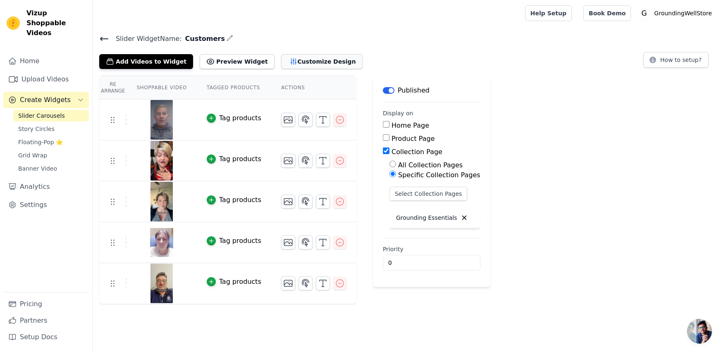
click at [285, 57] on button "Customize Design" at bounding box center [321, 61] width 81 height 15
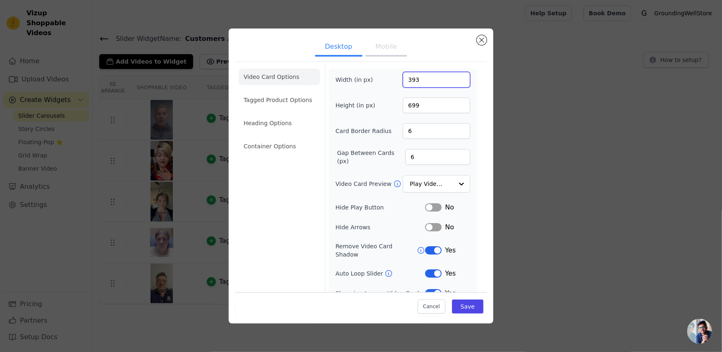
drag, startPoint x: 429, startPoint y: 80, endPoint x: 391, endPoint y: 81, distance: 38.5
click at [391, 81] on div "Width (in px) 393" at bounding box center [402, 80] width 135 height 16
paste input "23"
type input "233"
drag, startPoint x: 424, startPoint y: 101, endPoint x: 390, endPoint y: 99, distance: 34.0
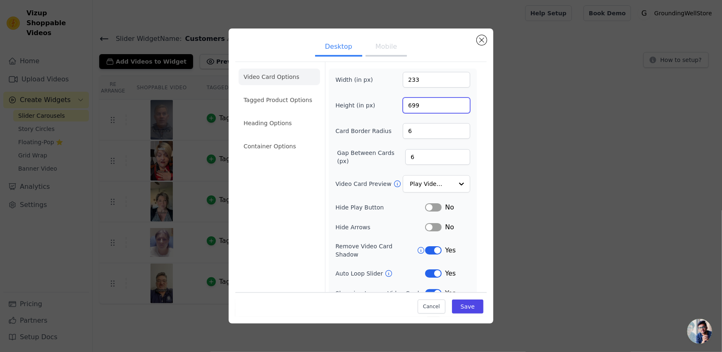
click at [390, 99] on div "Height (in px) 699" at bounding box center [402, 106] width 135 height 16
paste input "466"
type input "466"
click at [423, 133] on input "6" at bounding box center [436, 131] width 67 height 16
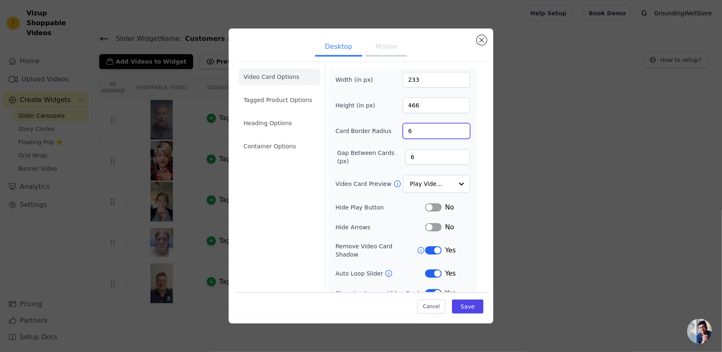
drag, startPoint x: 423, startPoint y: 133, endPoint x: 402, endPoint y: 134, distance: 20.7
click at [403, 134] on input "6" at bounding box center [436, 131] width 67 height 16
type input "4"
drag, startPoint x: 420, startPoint y: 152, endPoint x: 396, endPoint y: 149, distance: 24.5
click at [396, 149] on div "Gap Between Cards (px) 6" at bounding box center [402, 157] width 135 height 17
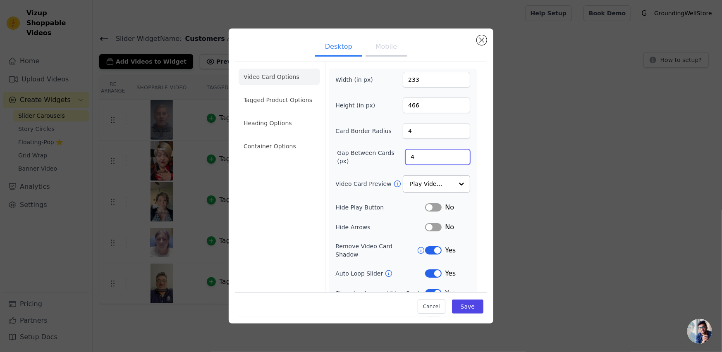
type input "4"
click at [437, 183] on input "Video Card Preview" at bounding box center [431, 184] width 43 height 17
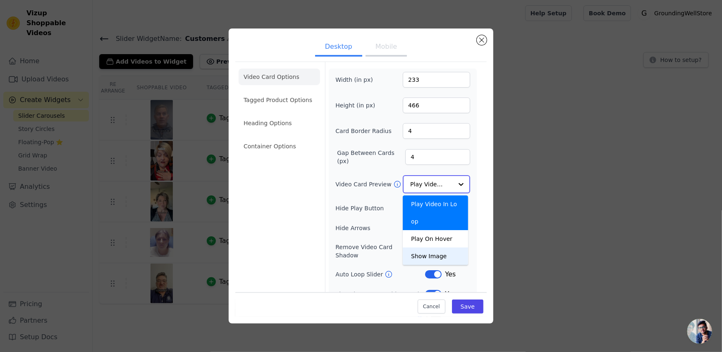
click at [434, 248] on div "Show Image" at bounding box center [435, 256] width 65 height 17
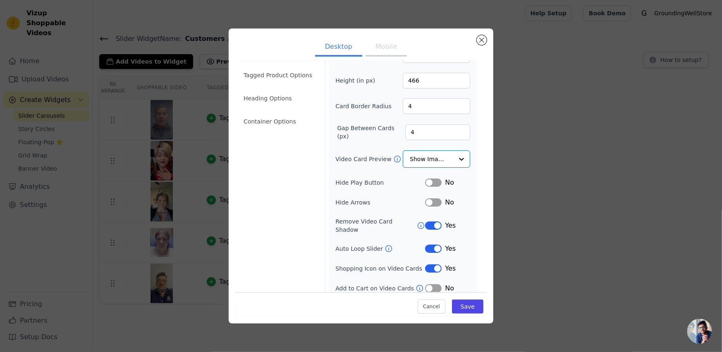
scroll to position [24, 0]
click at [428, 265] on button "Label" at bounding box center [433, 269] width 17 height 8
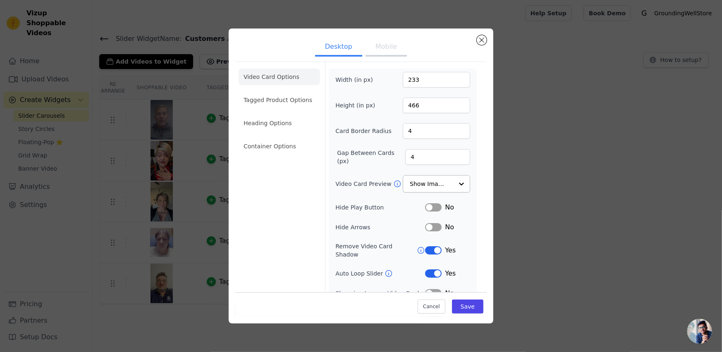
scroll to position [0, 0]
click at [387, 41] on button "Mobile" at bounding box center [386, 47] width 41 height 18
click at [433, 183] on input "Video Card Preview" at bounding box center [431, 184] width 43 height 17
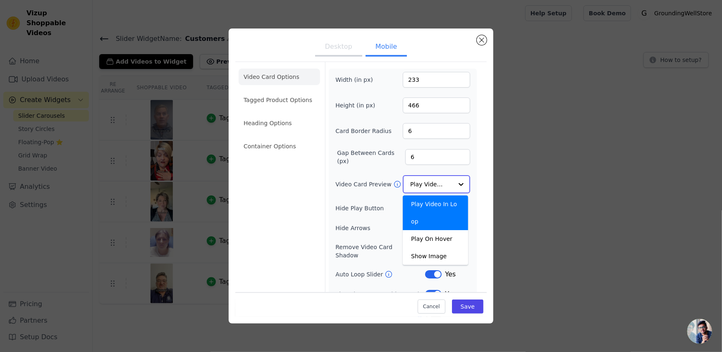
click at [429, 185] on input "Video Card Preview" at bounding box center [431, 184] width 43 height 17
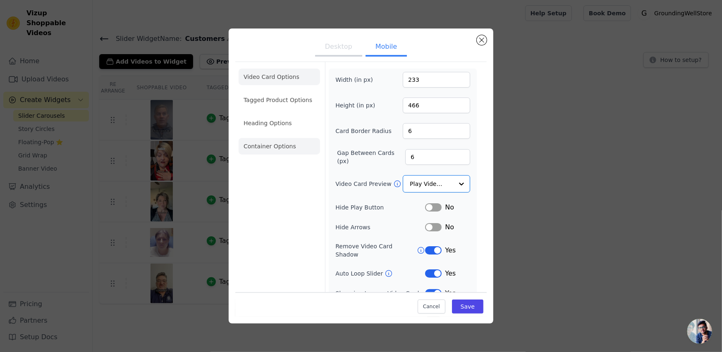
click at [280, 144] on li "Container Options" at bounding box center [279, 146] width 81 height 17
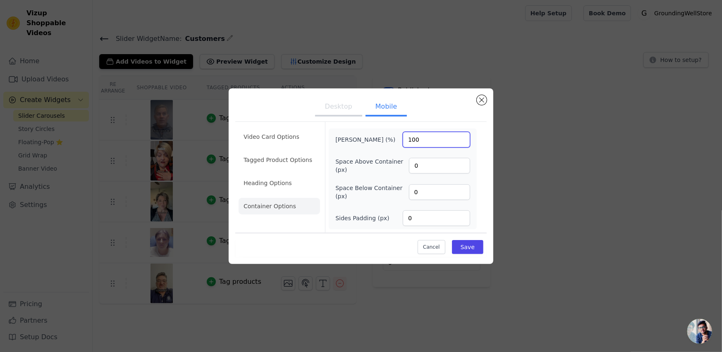
drag, startPoint x: 433, startPoint y: 141, endPoint x: 385, endPoint y: 137, distance: 48.6
click at [385, 137] on div "Max Width (%) 100" at bounding box center [402, 140] width 135 height 16
type input "150"
drag, startPoint x: 428, startPoint y: 167, endPoint x: 385, endPoint y: 164, distance: 42.7
click at [385, 164] on div "Space Above Container (px) 0" at bounding box center [402, 166] width 135 height 17
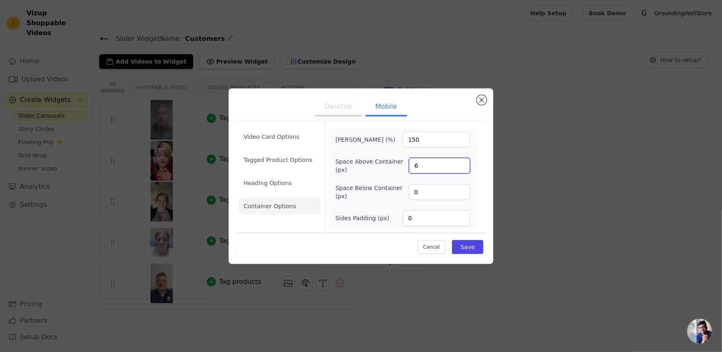
type input "6"
drag, startPoint x: 433, startPoint y: 188, endPoint x: 391, endPoint y: 184, distance: 42.3
click at [391, 184] on div "Space Below Container (px) 0" at bounding box center [402, 192] width 135 height 17
type input "6"
drag, startPoint x: 423, startPoint y: 217, endPoint x: 384, endPoint y: 207, distance: 39.8
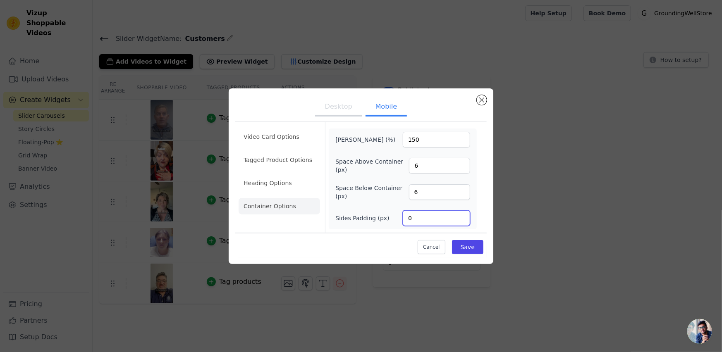
click at [384, 207] on div "Max Width (%) 150 Space Above Container (px) 6 Space Below Container (px) 6 Sid…" at bounding box center [402, 179] width 135 height 94
type input "6"
click at [346, 106] on button "Desktop" at bounding box center [338, 107] width 47 height 18
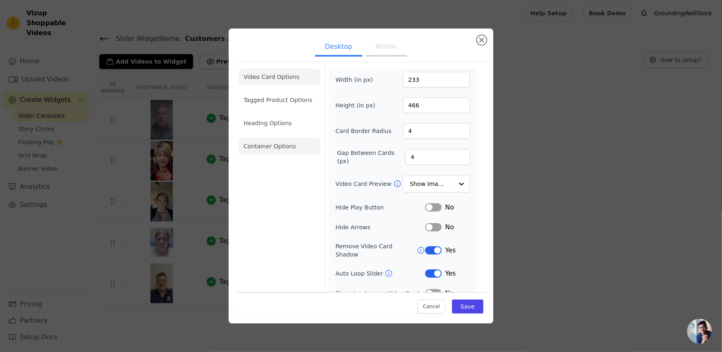
click at [289, 145] on li "Container Options" at bounding box center [279, 146] width 81 height 17
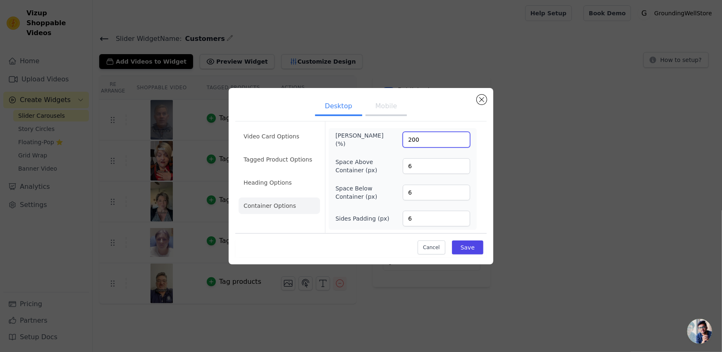
drag, startPoint x: 433, startPoint y: 138, endPoint x: 377, endPoint y: 133, distance: 56.4
click at [377, 133] on div "Max Width (%) 200" at bounding box center [402, 140] width 135 height 17
type input "150"
click at [470, 246] on button "Save" at bounding box center [467, 248] width 31 height 14
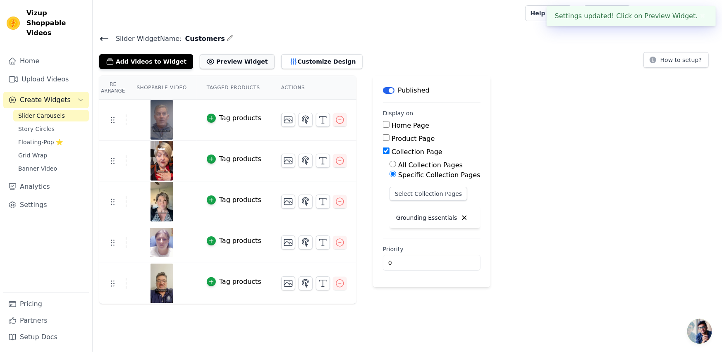
click at [213, 63] on button "Preview Widget" at bounding box center [237, 61] width 74 height 15
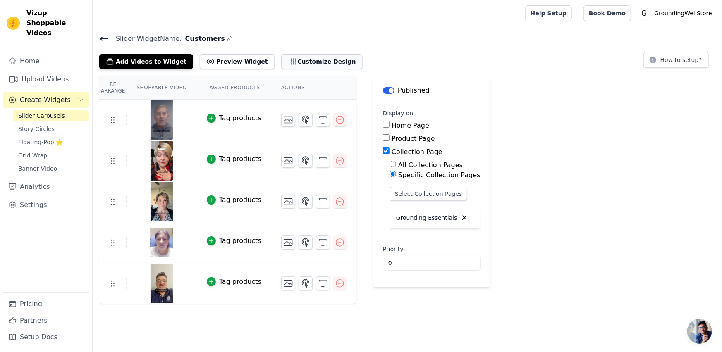
click at [281, 66] on button "Customize Design" at bounding box center [321, 61] width 81 height 15
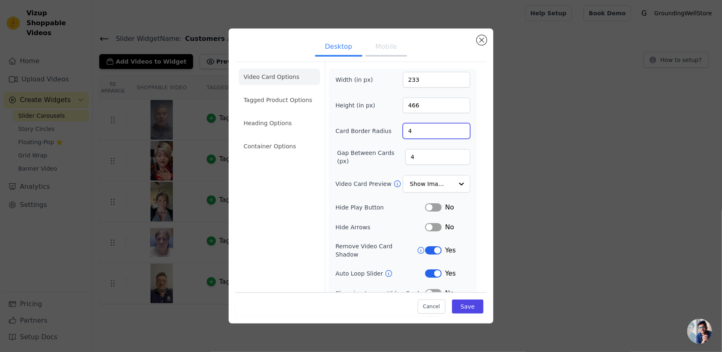
click at [450, 132] on input "4" at bounding box center [436, 131] width 67 height 16
click at [454, 132] on input "3" at bounding box center [436, 131] width 67 height 16
click at [454, 132] on input "2" at bounding box center [436, 131] width 67 height 16
type input "1"
click at [454, 132] on input "1" at bounding box center [436, 131] width 67 height 16
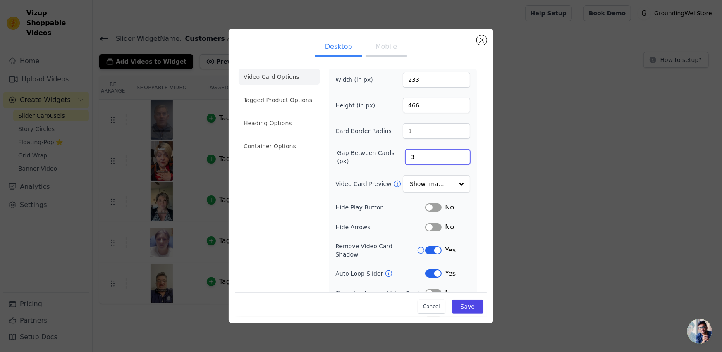
click at [457, 158] on input "3" at bounding box center [437, 157] width 65 height 16
click at [457, 158] on input "2" at bounding box center [437, 157] width 65 height 16
type input "1"
click at [457, 158] on input "1" at bounding box center [437, 157] width 65 height 16
click at [271, 121] on li "Heading Options" at bounding box center [279, 123] width 81 height 17
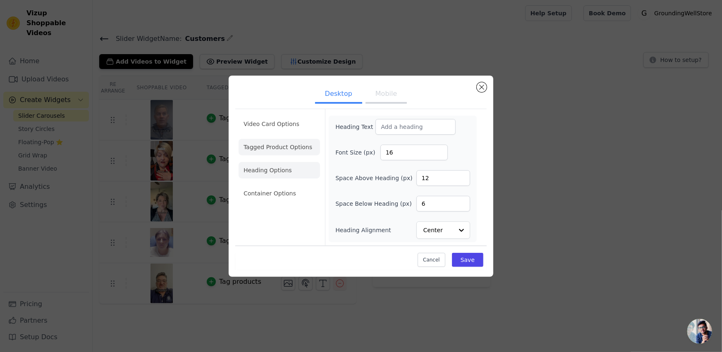
click at [285, 146] on li "Tagged Product Options" at bounding box center [279, 147] width 81 height 17
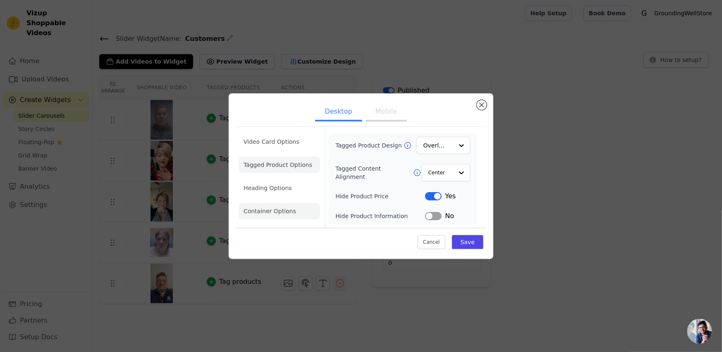
click at [276, 205] on li "Container Options" at bounding box center [279, 211] width 81 height 17
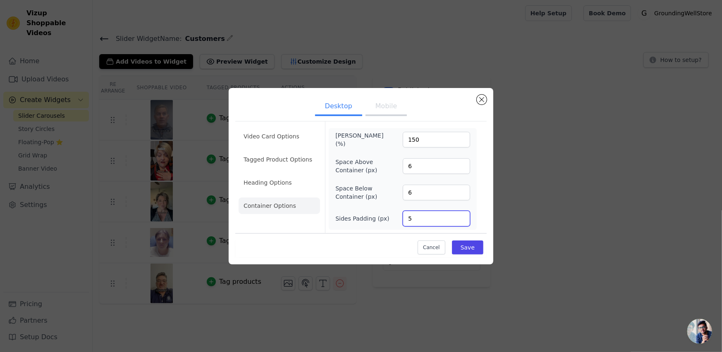
click at [461, 221] on input "5" at bounding box center [436, 219] width 67 height 16
click at [461, 221] on input "4" at bounding box center [436, 219] width 67 height 16
click at [461, 221] on input "3" at bounding box center [436, 219] width 67 height 16
type input "2"
click at [461, 221] on input "2" at bounding box center [436, 219] width 67 height 16
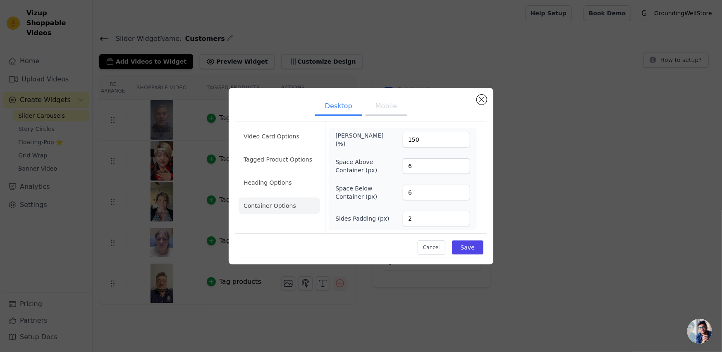
click at [387, 105] on button "Mobile" at bounding box center [386, 107] width 41 height 18
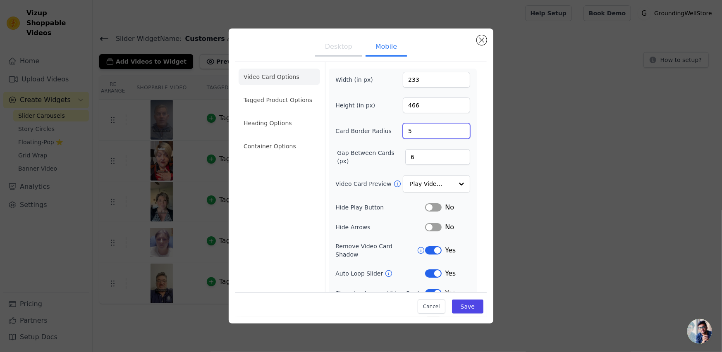
click at [457, 134] on input "5" at bounding box center [436, 131] width 67 height 16
click at [457, 134] on input "4" at bounding box center [436, 131] width 67 height 16
type input "3"
click at [456, 134] on input "3" at bounding box center [436, 131] width 67 height 16
click at [456, 158] on input "5" at bounding box center [437, 157] width 65 height 16
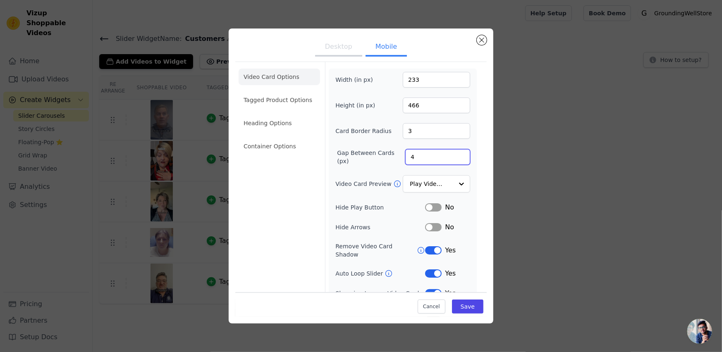
click at [456, 158] on input "4" at bounding box center [437, 157] width 65 height 16
click at [456, 158] on input "3" at bounding box center [437, 157] width 65 height 16
type input "2"
click at [456, 158] on input "2" at bounding box center [437, 157] width 65 height 16
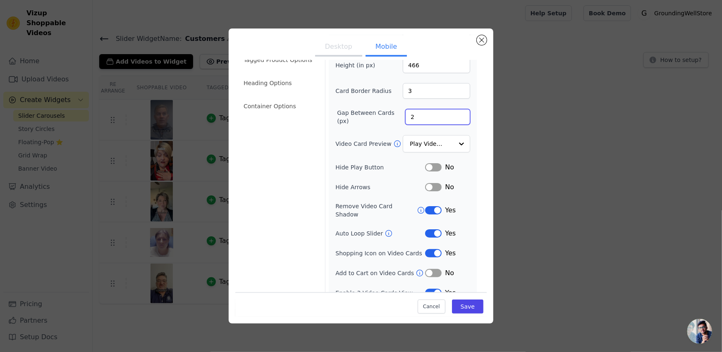
scroll to position [44, 0]
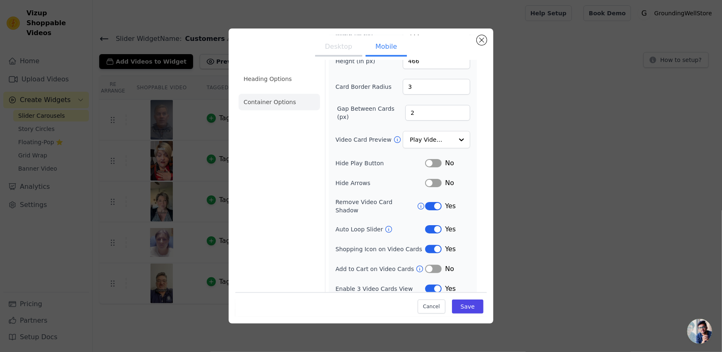
click at [280, 100] on li "Container Options" at bounding box center [279, 102] width 81 height 17
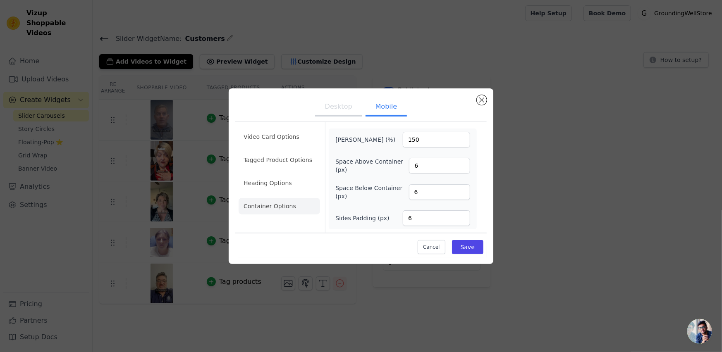
scroll to position [0, 0]
click at [462, 220] on input "5" at bounding box center [436, 218] width 67 height 16
click at [461, 219] on input "4" at bounding box center [436, 218] width 67 height 16
click at [461, 219] on input "3" at bounding box center [436, 218] width 67 height 16
type input "2"
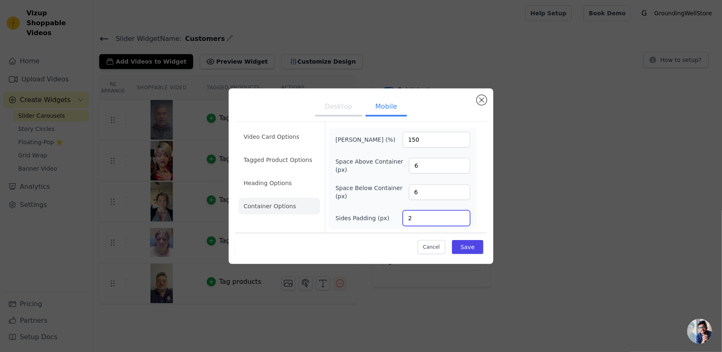
click at [461, 219] on input "2" at bounding box center [436, 218] width 67 height 16
click at [461, 244] on button "Save" at bounding box center [467, 247] width 31 height 14
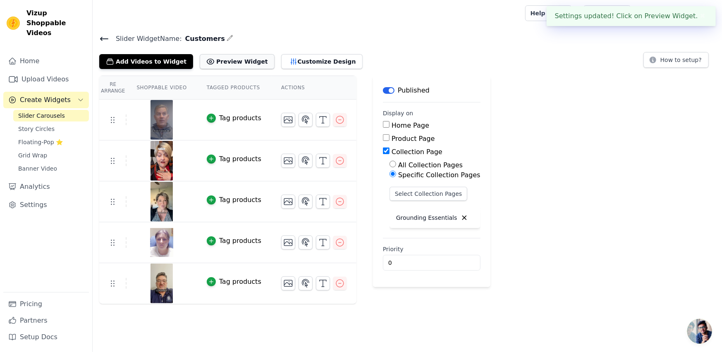
click at [236, 60] on button "Preview Widget" at bounding box center [237, 61] width 74 height 15
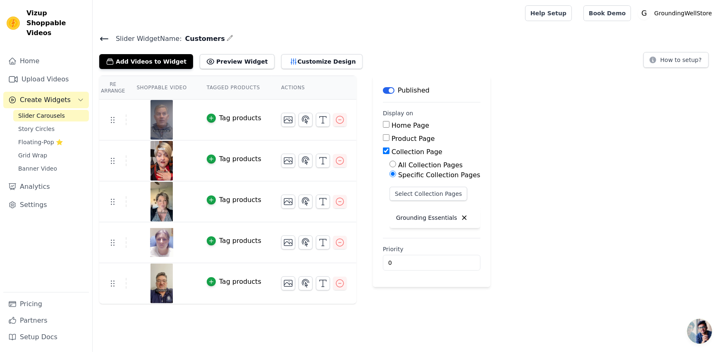
click at [390, 163] on input "All Collection Pages" at bounding box center [393, 164] width 7 height 7
radio input "true"
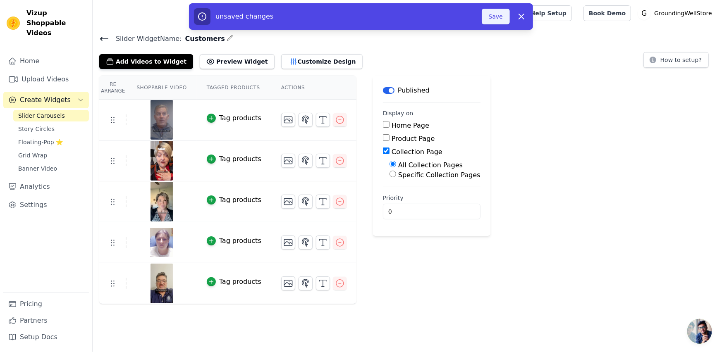
click at [497, 14] on button "Save" at bounding box center [496, 17] width 28 height 16
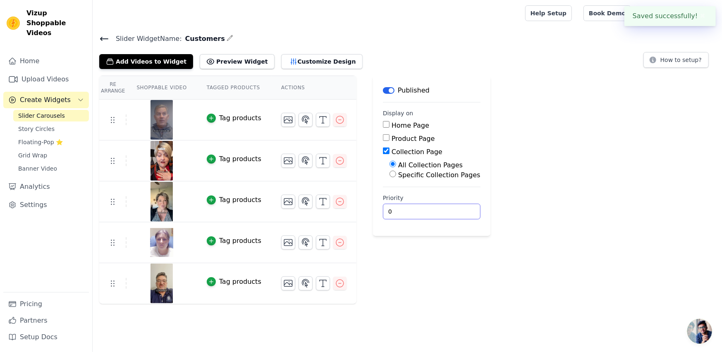
click at [401, 209] on input "0" at bounding box center [432, 212] width 98 height 16
click at [440, 208] on input "1" at bounding box center [432, 212] width 98 height 16
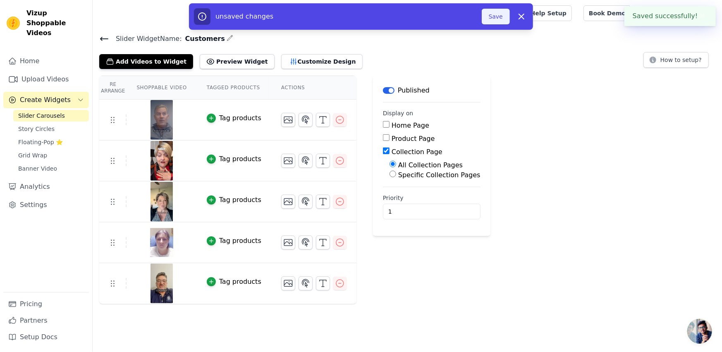
click at [493, 12] on button "Save" at bounding box center [496, 17] width 28 height 16
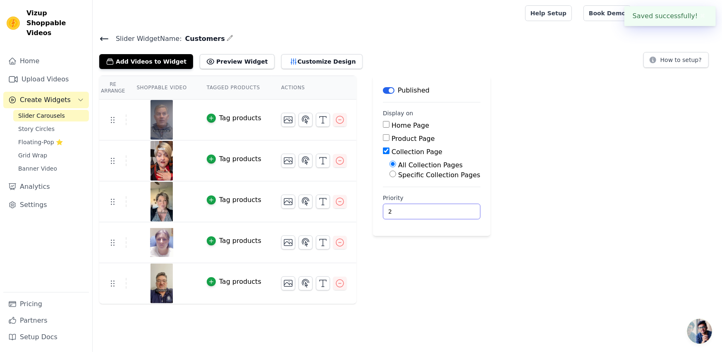
click at [439, 208] on input "2" at bounding box center [432, 212] width 98 height 16
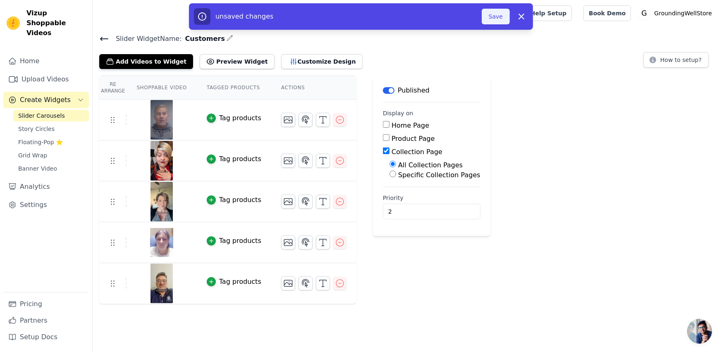
click at [497, 14] on button "Save" at bounding box center [496, 17] width 28 height 16
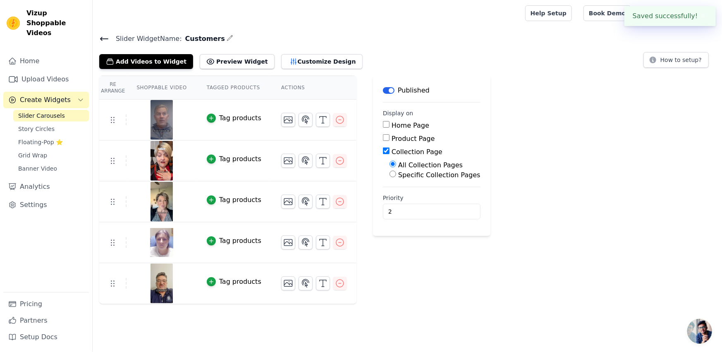
click at [498, 17] on div at bounding box center [307, 13] width 416 height 26
click at [387, 207] on input "2" at bounding box center [432, 212] width 98 height 16
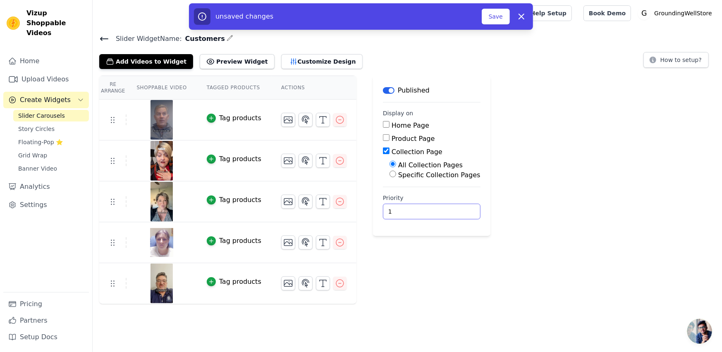
click at [439, 214] on input "1" at bounding box center [432, 212] width 98 height 16
type input "0"
click at [438, 214] on input "0" at bounding box center [432, 212] width 98 height 16
click at [490, 19] on button "Save" at bounding box center [496, 17] width 28 height 16
click at [285, 54] on button "Customize Design" at bounding box center [321, 61] width 81 height 15
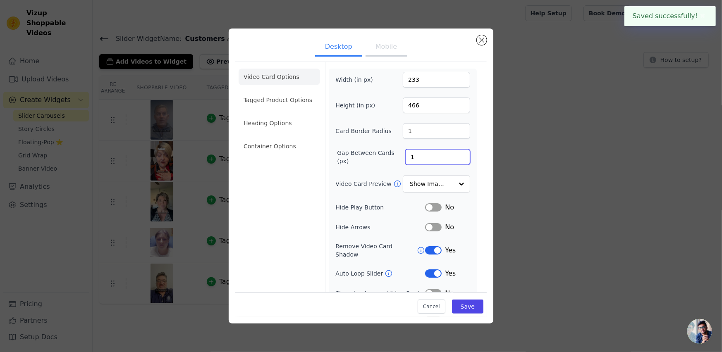
click at [417, 156] on input "1" at bounding box center [437, 157] width 65 height 16
click at [454, 154] on input "2" at bounding box center [437, 157] width 65 height 16
type input "3"
click at [454, 154] on input "3" at bounding box center [437, 157] width 65 height 16
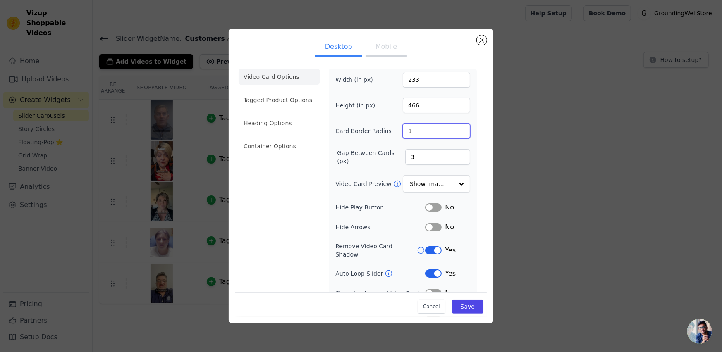
click at [415, 131] on input "1" at bounding box center [436, 131] width 67 height 16
type input "2"
click at [454, 128] on input "2" at bounding box center [436, 131] width 67 height 16
click at [428, 270] on button "Label" at bounding box center [433, 274] width 17 height 8
click at [273, 143] on li "Container Options" at bounding box center [279, 146] width 81 height 17
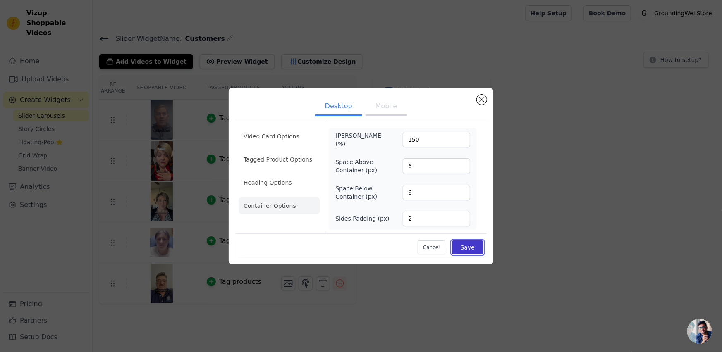
click at [467, 244] on button "Save" at bounding box center [467, 248] width 31 height 14
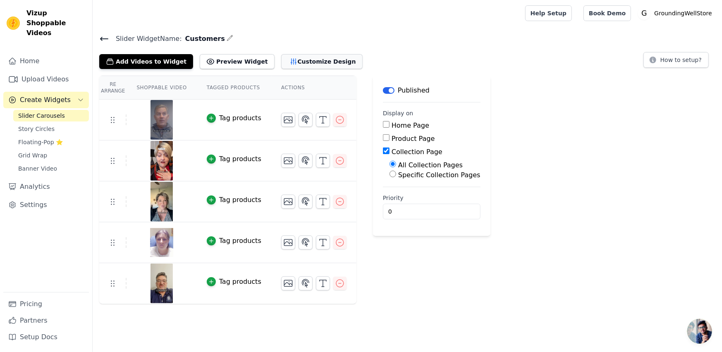
click at [289, 60] on icon "button" at bounding box center [293, 61] width 8 height 8
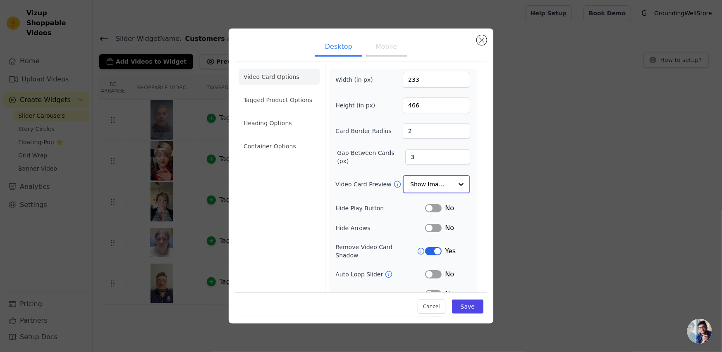
click at [416, 176] on input "Video Card Preview" at bounding box center [431, 184] width 43 height 17
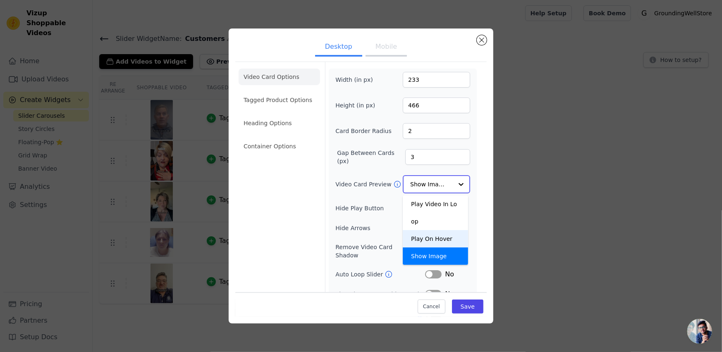
click at [413, 230] on div "Play On Hover" at bounding box center [435, 238] width 65 height 17
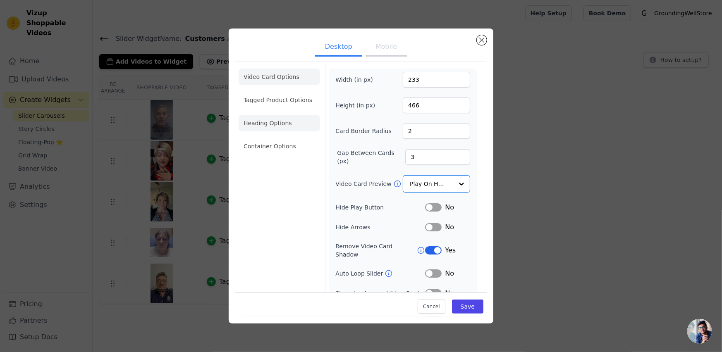
click at [261, 122] on li "Heading Options" at bounding box center [279, 123] width 81 height 17
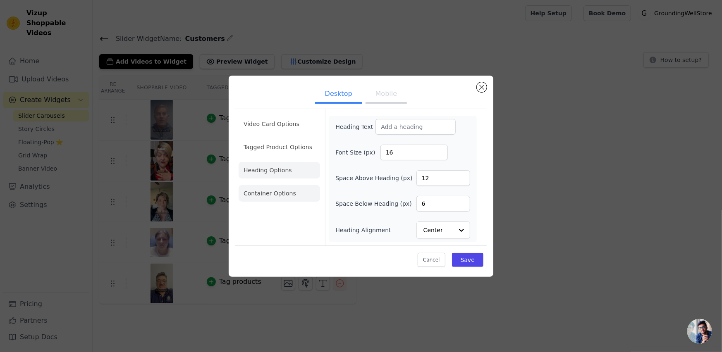
click at [267, 192] on li "Container Options" at bounding box center [279, 193] width 81 height 17
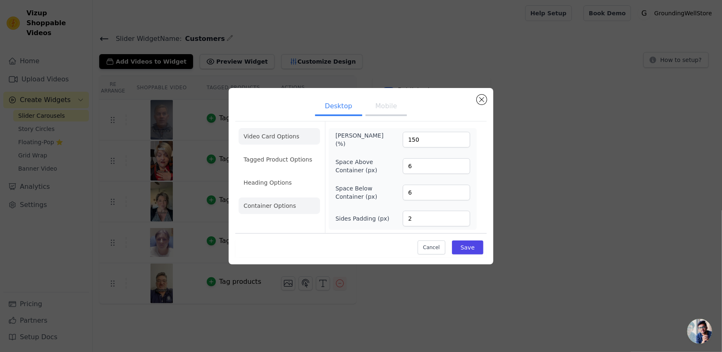
click at [268, 138] on li "Video Card Options" at bounding box center [279, 136] width 81 height 17
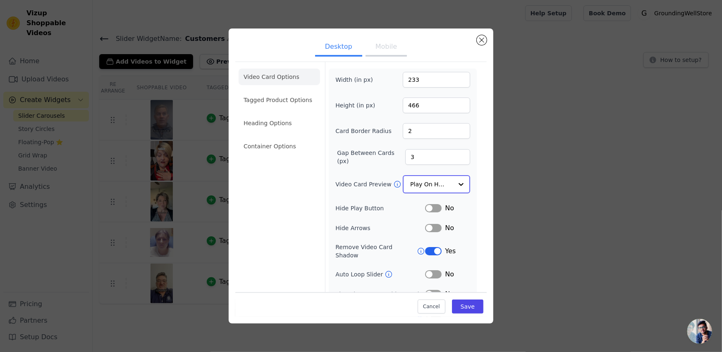
click at [420, 180] on input "Video Card Preview" at bounding box center [431, 184] width 43 height 17
click at [428, 248] on button "Label" at bounding box center [433, 250] width 17 height 8
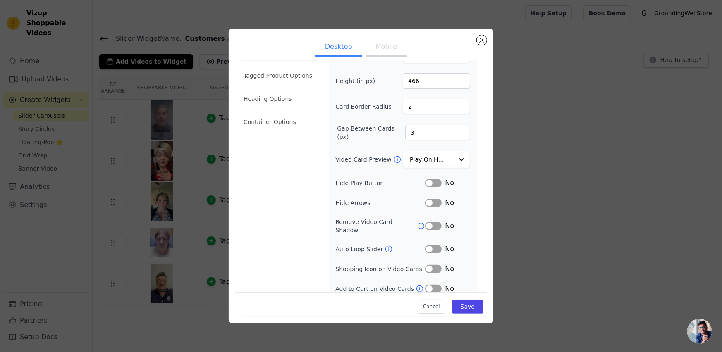
click at [429, 245] on button "Label" at bounding box center [433, 249] width 17 height 8
click at [461, 304] on button "Save" at bounding box center [467, 307] width 31 height 14
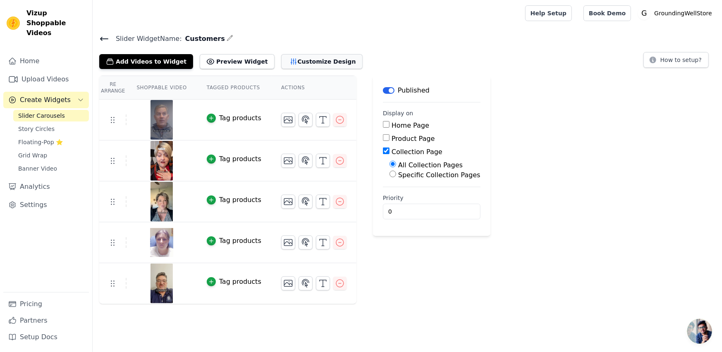
click at [288, 63] on button "Customize Design" at bounding box center [321, 61] width 81 height 15
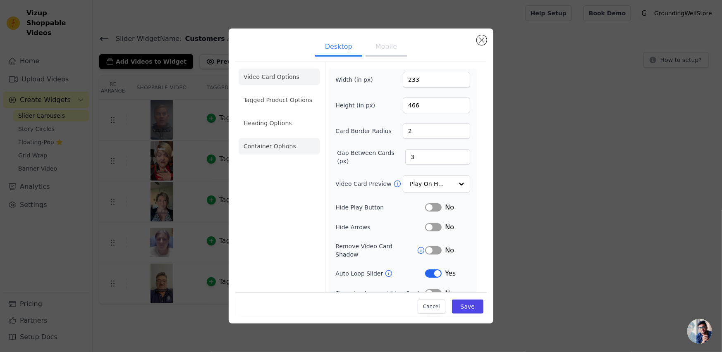
click at [288, 141] on li "Container Options" at bounding box center [279, 146] width 81 height 17
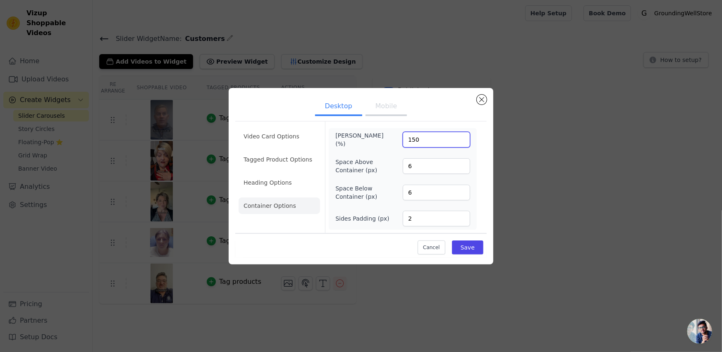
click at [427, 136] on input "150" at bounding box center [436, 140] width 67 height 16
drag, startPoint x: 421, startPoint y: 139, endPoint x: 381, endPoint y: 137, distance: 40.1
click at [381, 137] on div "Max Width (%) 150" at bounding box center [402, 140] width 135 height 17
type input "250"
click at [469, 244] on button "Save" at bounding box center [467, 248] width 31 height 14
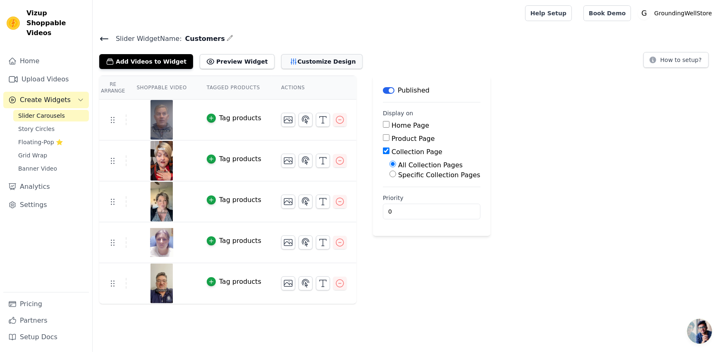
click at [285, 58] on button "Customize Design" at bounding box center [321, 61] width 81 height 15
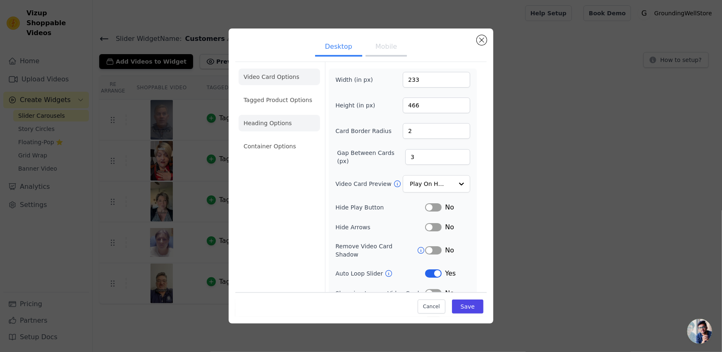
click at [277, 124] on li "Heading Options" at bounding box center [279, 123] width 81 height 17
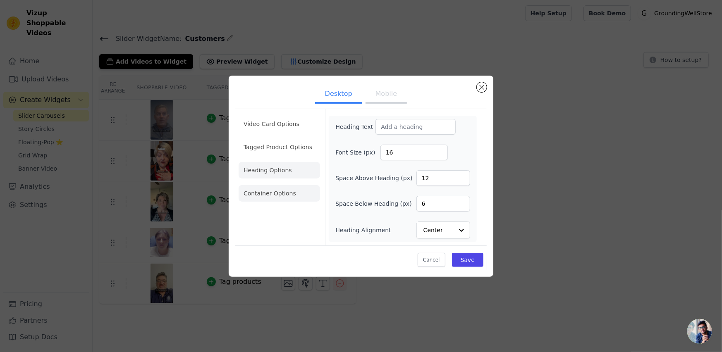
click at [282, 190] on li "Container Options" at bounding box center [279, 193] width 81 height 17
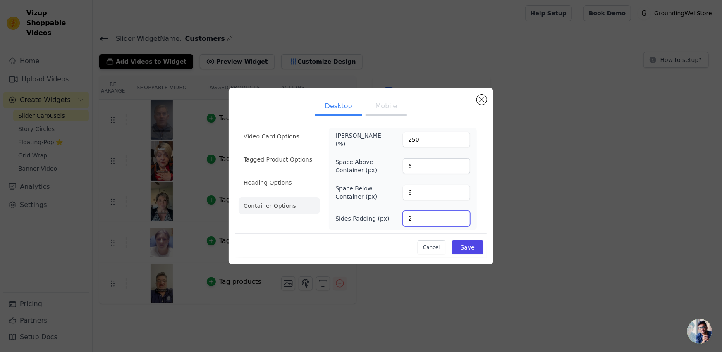
click at [420, 214] on input "2" at bounding box center [436, 219] width 67 height 16
drag, startPoint x: 429, startPoint y: 140, endPoint x: 401, endPoint y: 141, distance: 28.1
click at [401, 141] on div "Max Width (%) 250" at bounding box center [402, 140] width 135 height 17
type input "400"
click at [464, 245] on button "Save" at bounding box center [467, 248] width 31 height 14
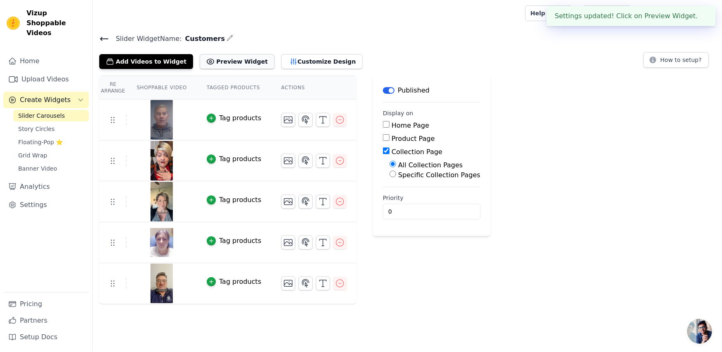
click at [234, 60] on button "Preview Widget" at bounding box center [237, 61] width 74 height 15
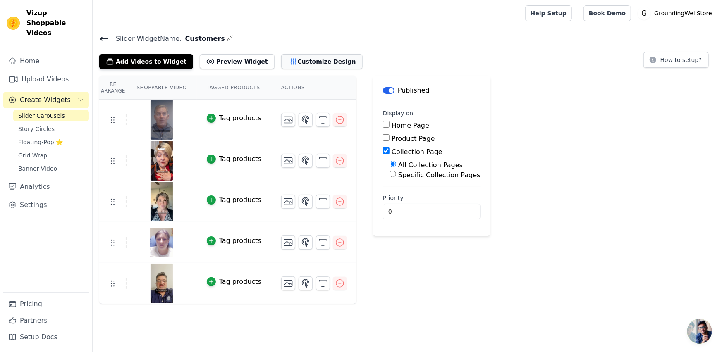
click at [287, 66] on button "Customize Design" at bounding box center [321, 61] width 81 height 15
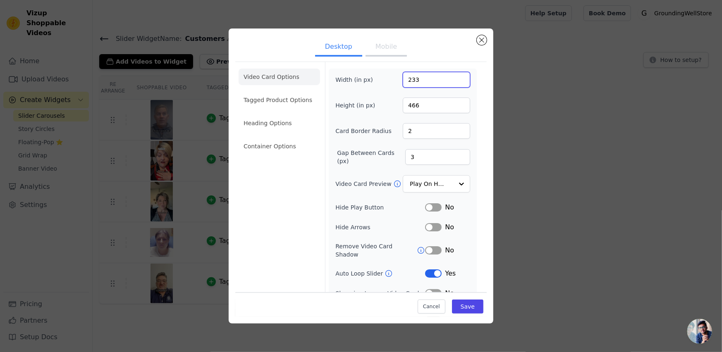
drag, startPoint x: 427, startPoint y: 81, endPoint x: 404, endPoint y: 80, distance: 23.2
click at [404, 80] on input "233" at bounding box center [436, 80] width 67 height 16
click at [426, 80] on input "233" at bounding box center [436, 80] width 67 height 16
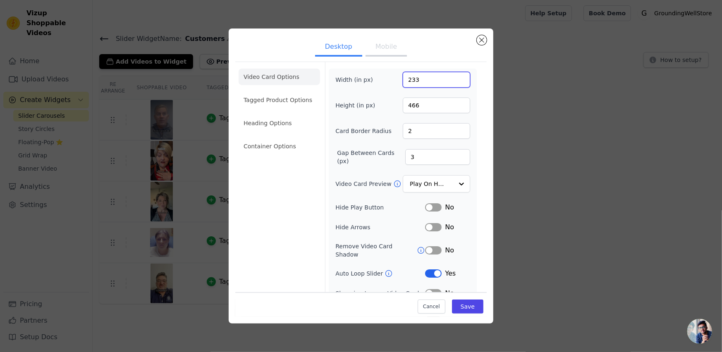
click at [425, 80] on input "233" at bounding box center [436, 80] width 67 height 16
paste input "302"
type input "302"
drag, startPoint x: 423, startPoint y: 104, endPoint x: 372, endPoint y: 103, distance: 51.3
click at [372, 103] on div "Height (in px) 466" at bounding box center [402, 106] width 135 height 16
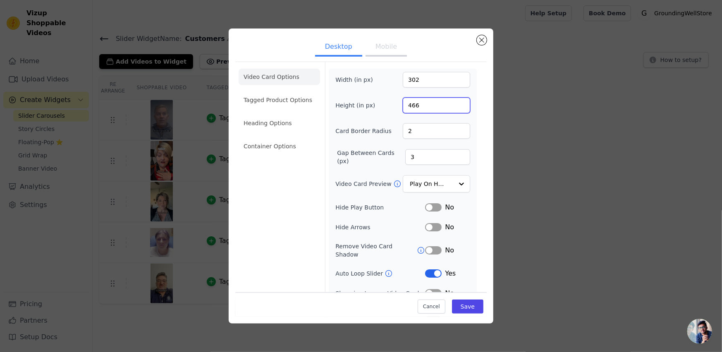
paste input "605"
type input "605"
type input "4"
click at [455, 155] on input "4" at bounding box center [437, 157] width 65 height 16
type input "3"
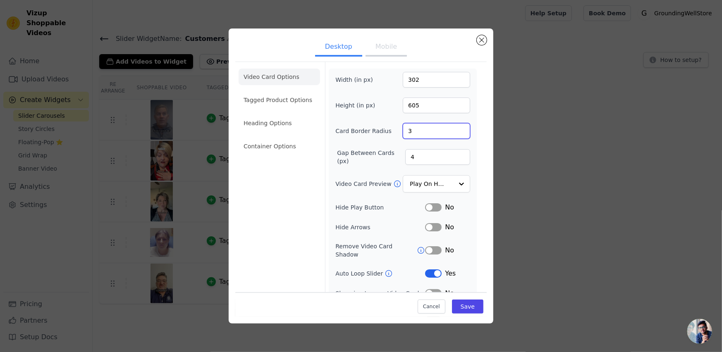
click at [455, 129] on input "3" at bounding box center [436, 131] width 67 height 16
click at [443, 187] on input "Video Card Preview" at bounding box center [431, 184] width 43 height 17
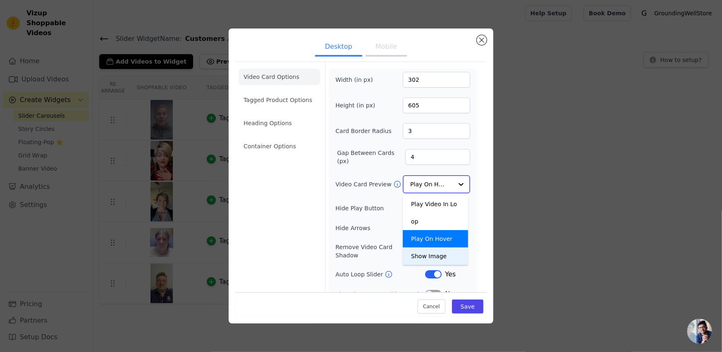
click at [433, 248] on div "Show Image" at bounding box center [435, 256] width 65 height 17
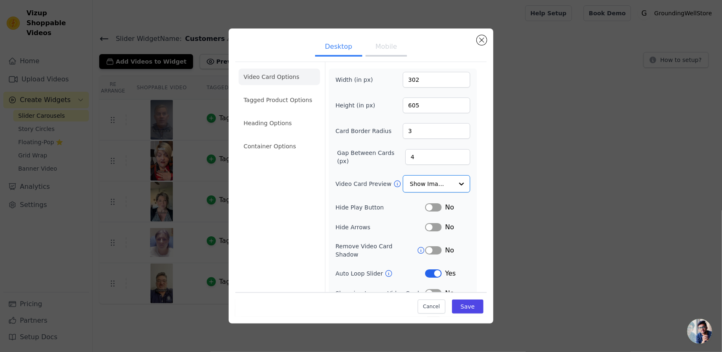
click at [429, 270] on button "Label" at bounding box center [433, 274] width 17 height 8
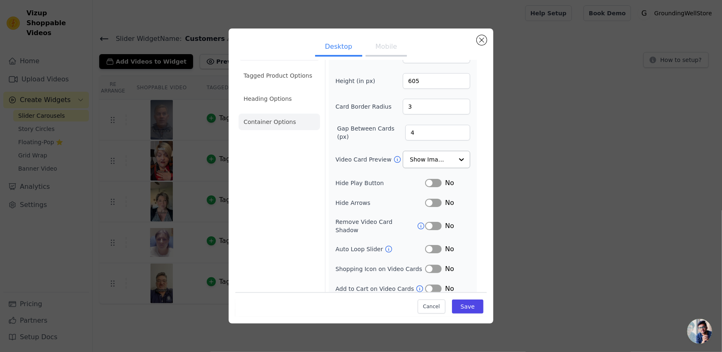
click at [264, 118] on li "Container Options" at bounding box center [279, 122] width 81 height 17
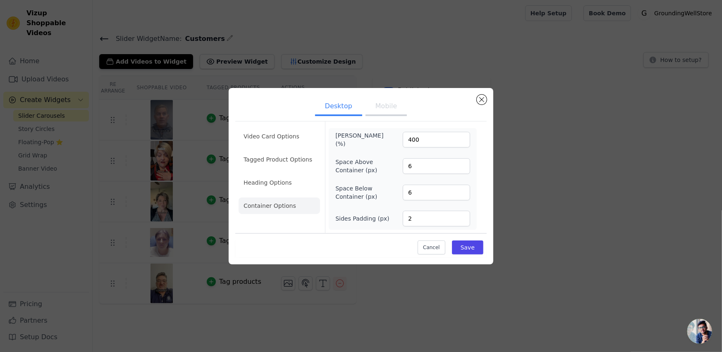
scroll to position [0, 0]
click at [477, 245] on button "Save" at bounding box center [467, 248] width 31 height 14
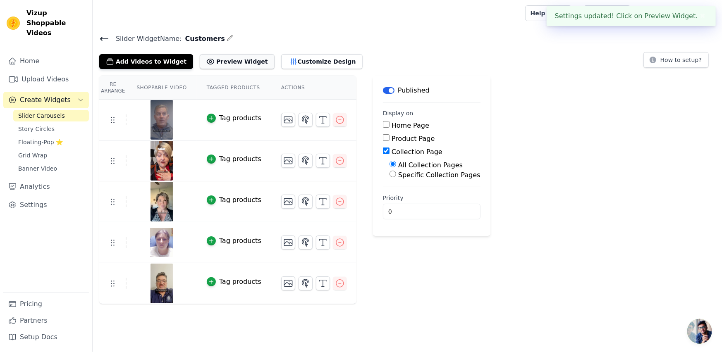
click at [218, 63] on button "Preview Widget" at bounding box center [237, 61] width 74 height 15
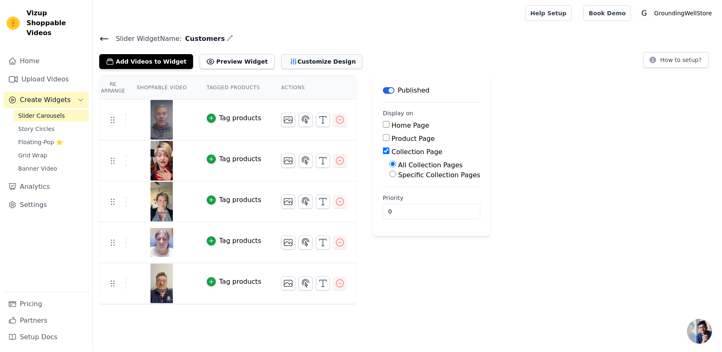
click at [281, 57] on button "Customize Design" at bounding box center [321, 61] width 81 height 15
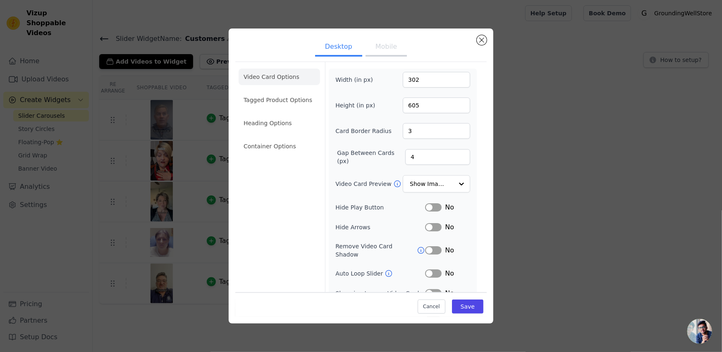
click at [430, 270] on button "Label" at bounding box center [433, 274] width 17 height 8
click at [436, 186] on input "Video Card Preview" at bounding box center [431, 184] width 43 height 17
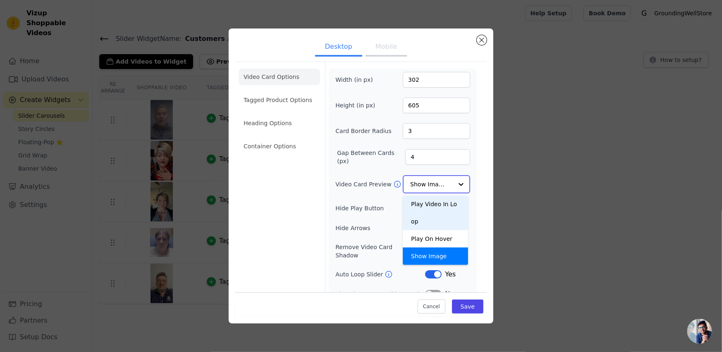
click at [428, 200] on div "Play Video In Loop" at bounding box center [435, 213] width 65 height 35
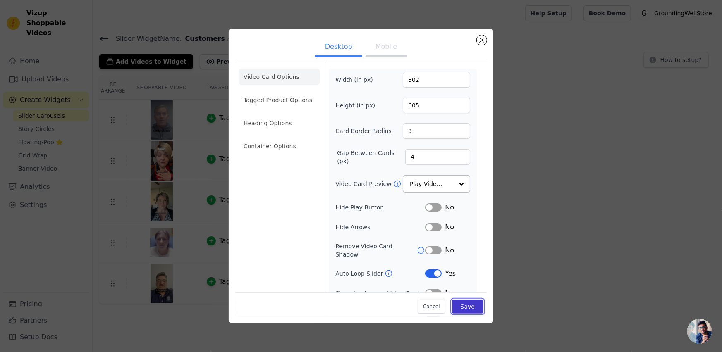
click at [461, 304] on button "Save" at bounding box center [467, 307] width 31 height 14
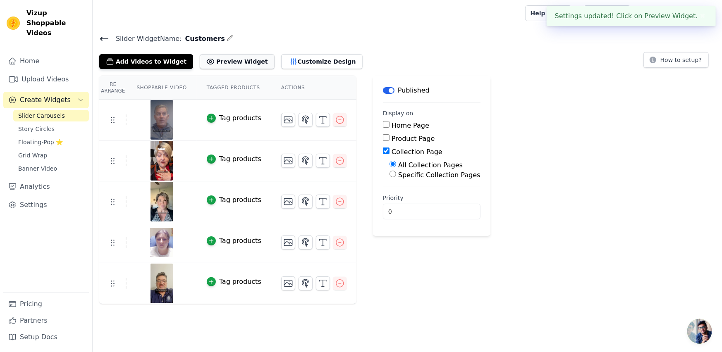
click at [231, 65] on button "Preview Widget" at bounding box center [237, 61] width 74 height 15
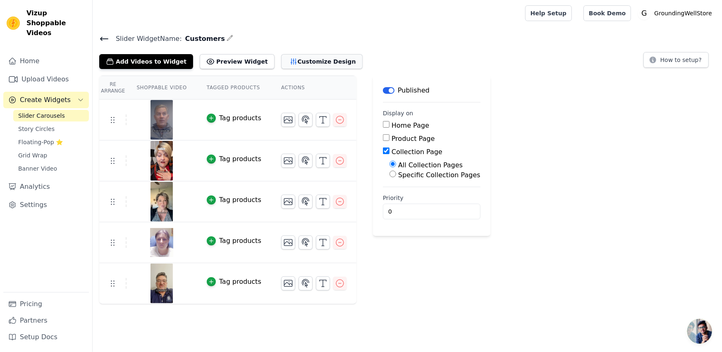
click at [281, 55] on button "Customize Design" at bounding box center [321, 61] width 81 height 15
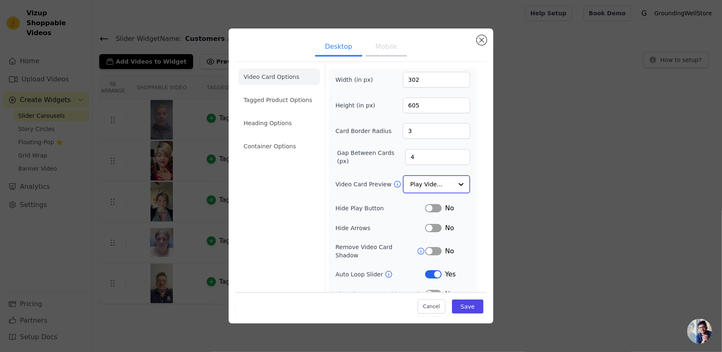
click at [430, 189] on input "Video Card Preview" at bounding box center [431, 184] width 43 height 17
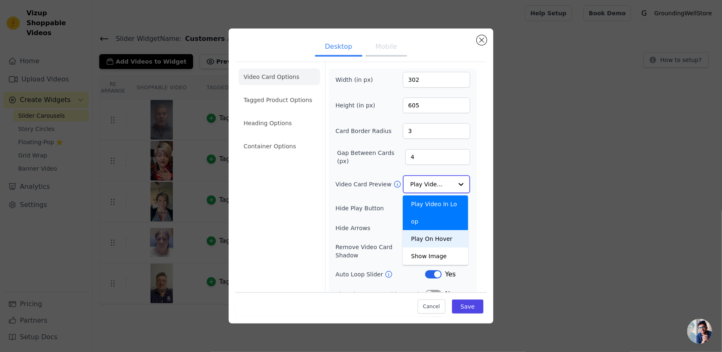
click at [425, 230] on div "Play On Hover" at bounding box center [435, 238] width 65 height 17
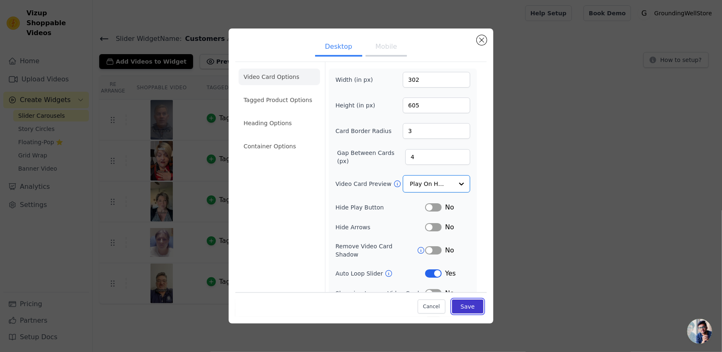
click at [466, 309] on button "Save" at bounding box center [467, 307] width 31 height 14
